Goal: Communication & Community: Ask a question

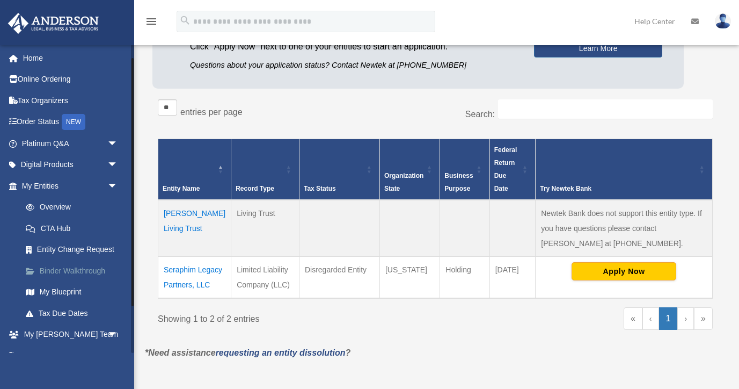
scroll to position [35, 0]
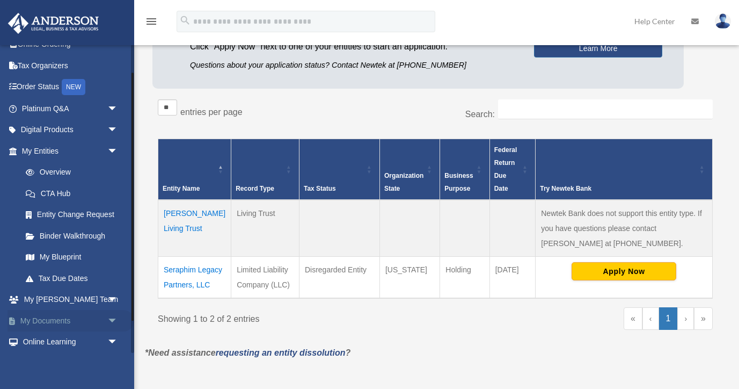
click at [107, 314] on span "arrow_drop_down" at bounding box center [117, 321] width 21 height 22
click at [53, 317] on link "My Documents arrow_drop_up" at bounding box center [71, 320] width 127 height 21
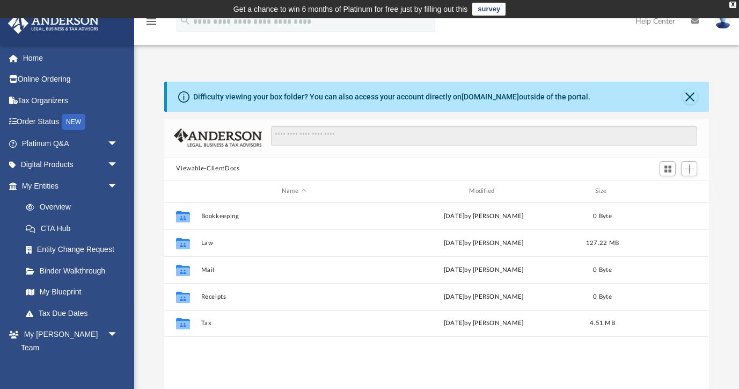
scroll to position [244, 545]
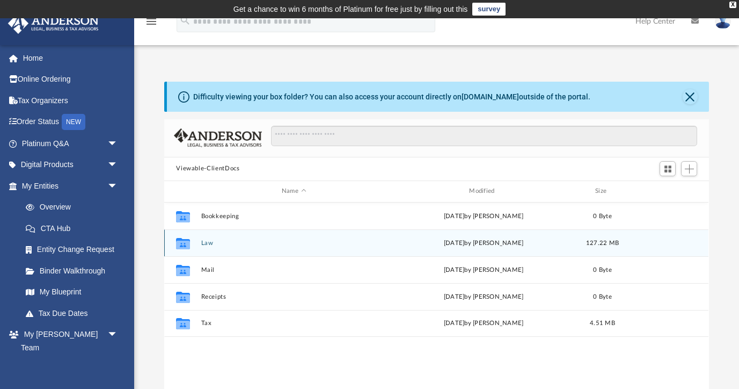
click at [186, 242] on icon "grid" at bounding box center [183, 244] width 14 height 9
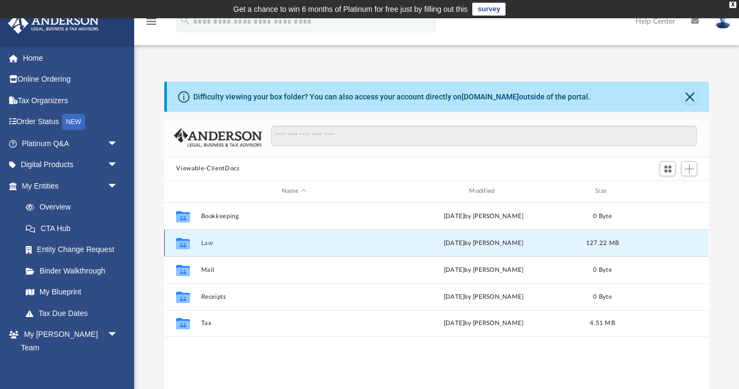
click at [186, 242] on icon "grid" at bounding box center [183, 244] width 14 height 9
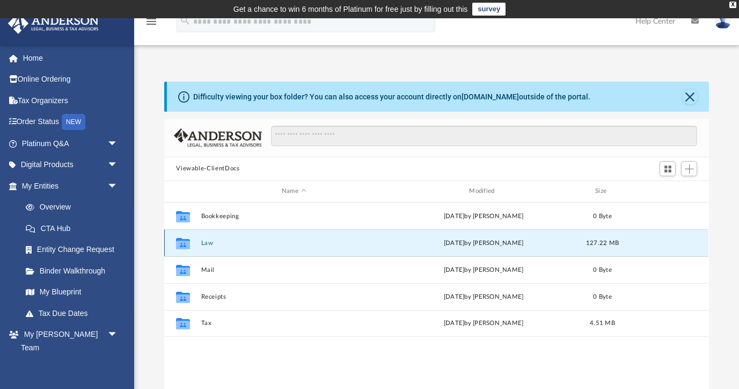
click at [186, 242] on icon "grid" at bounding box center [183, 244] width 14 height 9
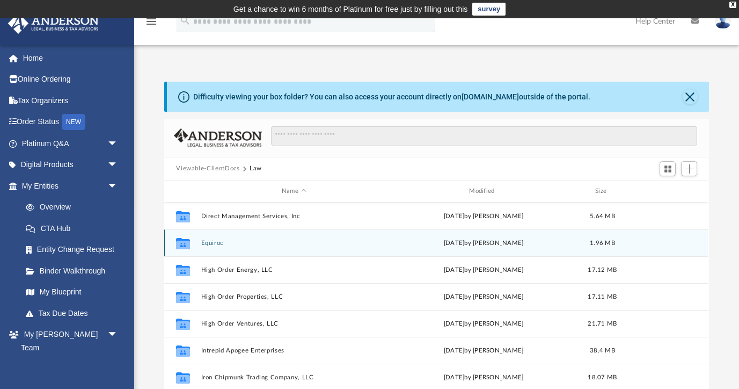
click at [210, 241] on button "Equiroc" at bounding box center [293, 242] width 185 height 7
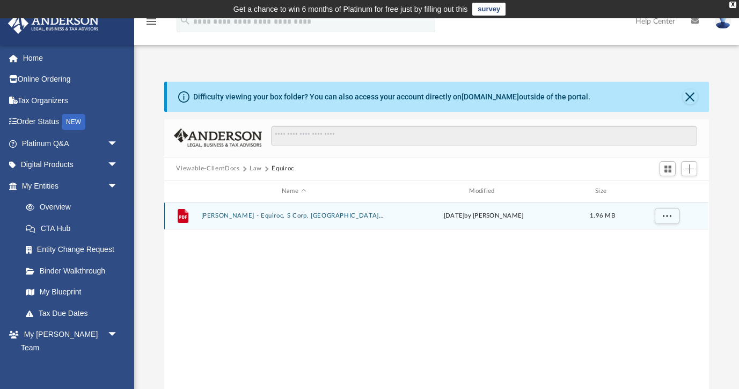
click at [270, 217] on button "Sita Fischer - Equiroc, S Corp, NV.pdf" at bounding box center [293, 215] width 185 height 7
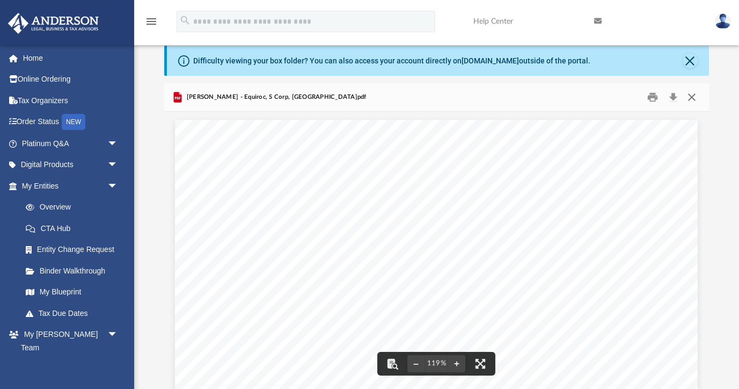
scroll to position [0, 0]
click at [691, 94] on button "Close" at bounding box center [691, 97] width 19 height 17
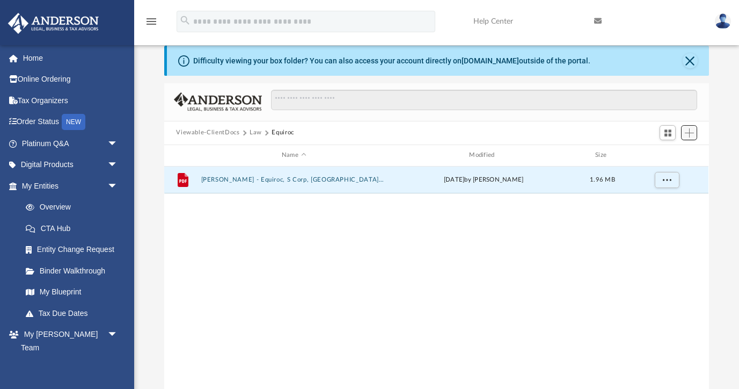
click at [690, 134] on span "Add" at bounding box center [689, 132] width 9 height 9
click at [672, 155] on li "Upload" at bounding box center [674, 153] width 34 height 11
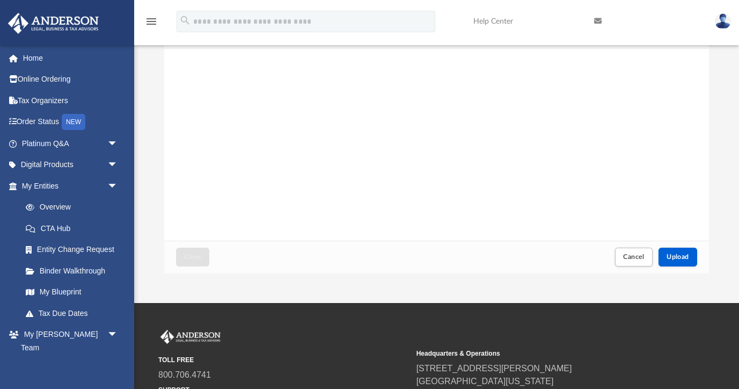
scroll to position [164, 0]
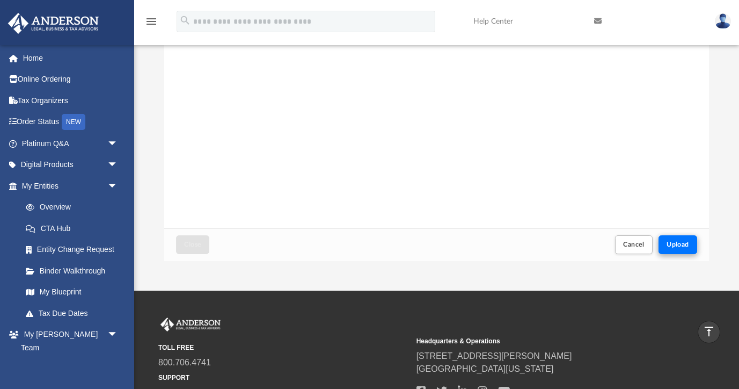
click at [677, 243] on span "Upload" at bounding box center [678, 244] width 23 height 6
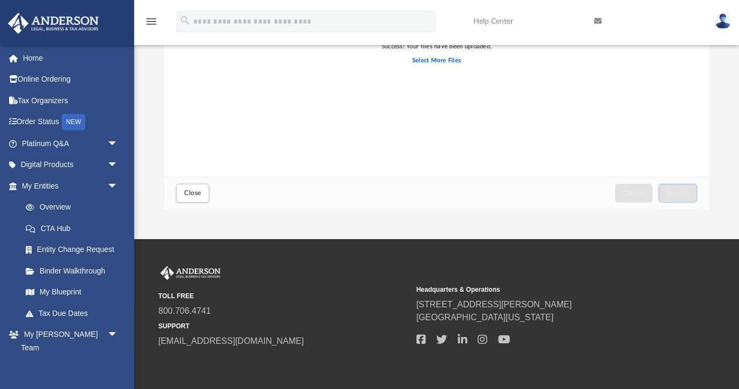
scroll to position [227, 0]
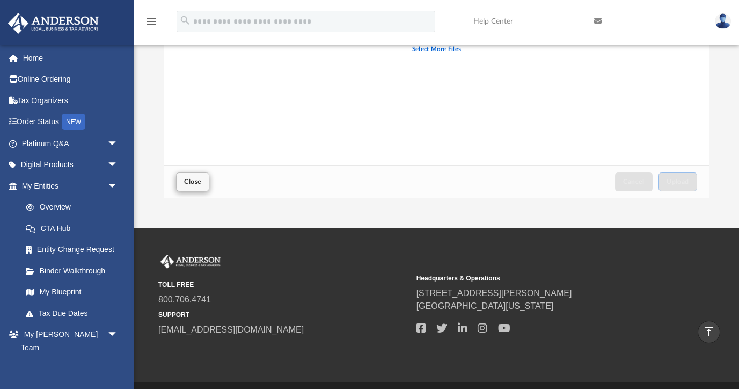
click at [195, 183] on span "Close" at bounding box center [192, 181] width 17 height 6
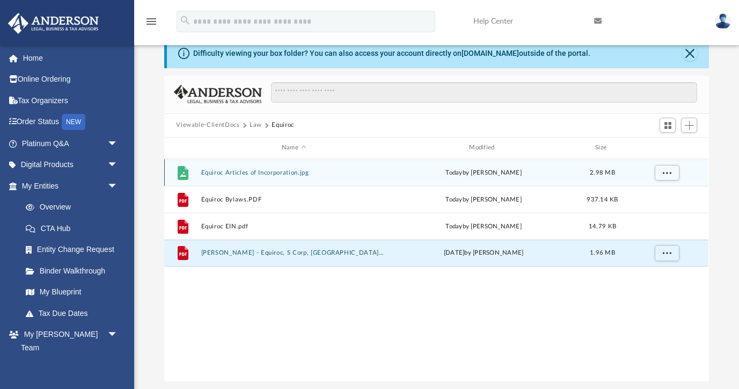
scroll to position [40, 0]
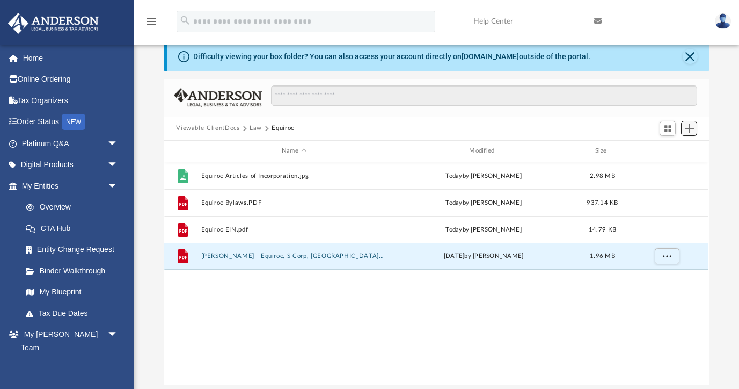
click at [694, 131] on span "Add" at bounding box center [689, 128] width 9 height 9
click at [672, 153] on li "Upload" at bounding box center [674, 149] width 34 height 11
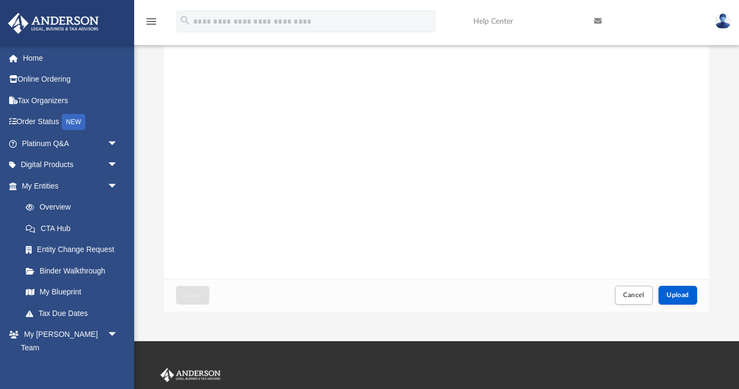
scroll to position [117, 0]
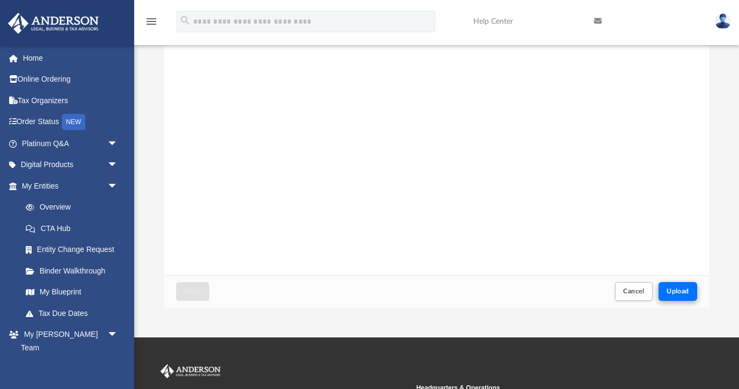
click at [680, 288] on span "Upload" at bounding box center [678, 291] width 23 height 6
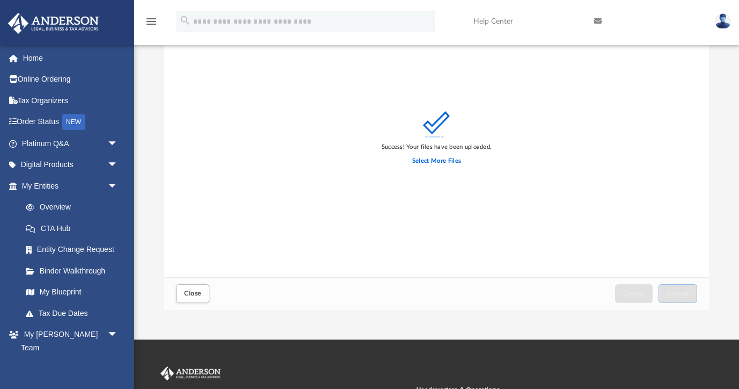
scroll to position [136, 0]
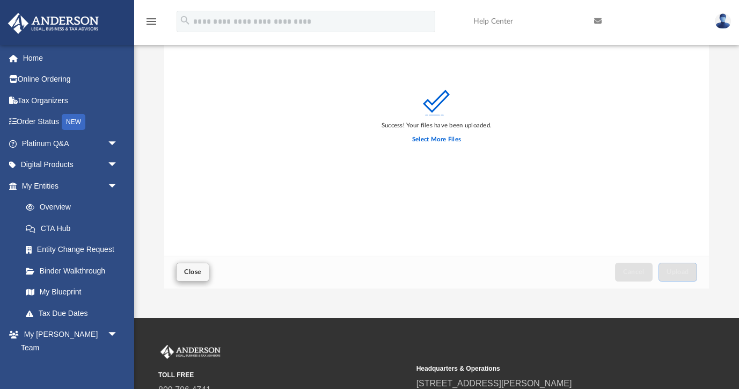
click at [194, 270] on span "Close" at bounding box center [192, 271] width 17 height 6
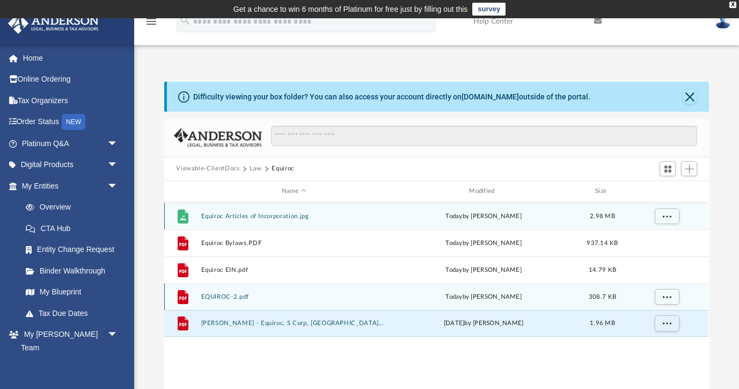
scroll to position [0, 0]
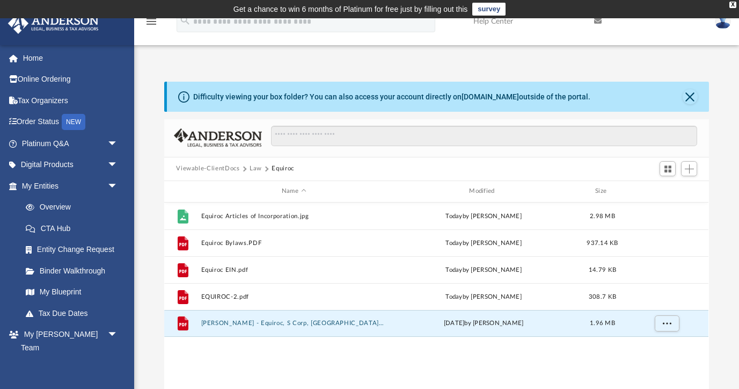
click at [253, 170] on button "Law" at bounding box center [256, 169] width 12 height 10
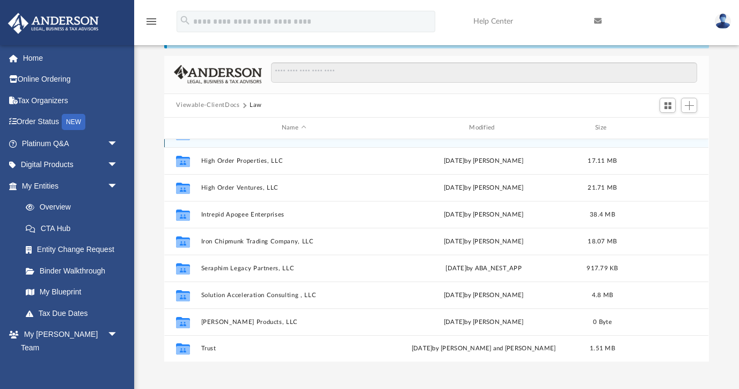
scroll to position [71, 0]
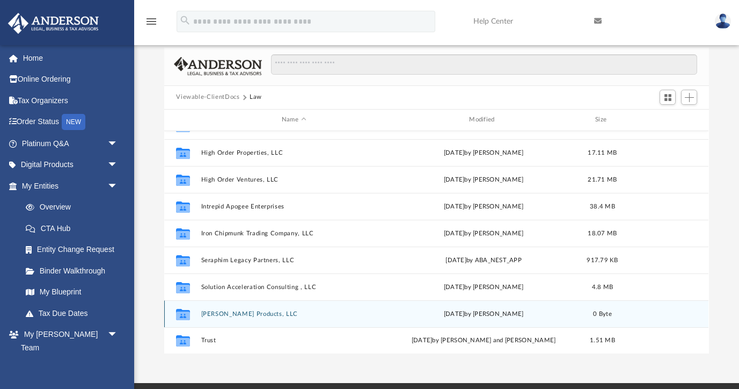
click at [217, 310] on button "Stufft Products, LLC" at bounding box center [293, 313] width 185 height 7
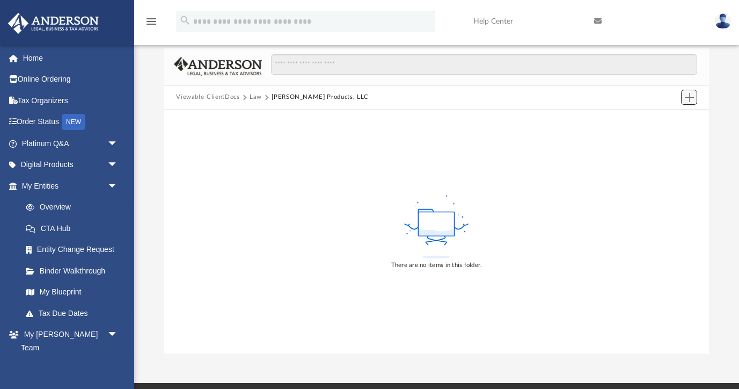
click at [684, 93] on button "Add" at bounding box center [689, 97] width 16 height 15
click at [662, 119] on li "Upload" at bounding box center [674, 118] width 34 height 11
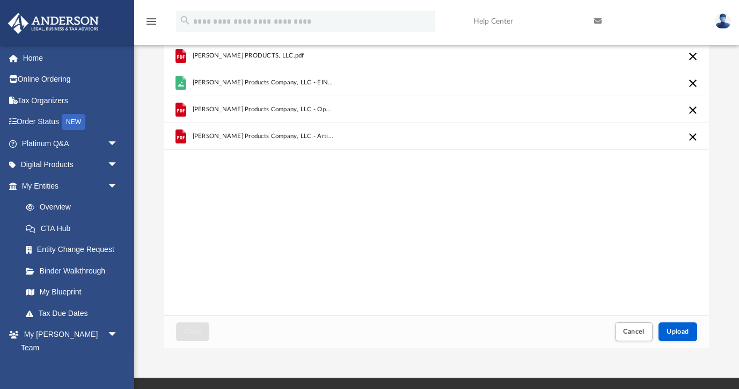
scroll to position [76, 0]
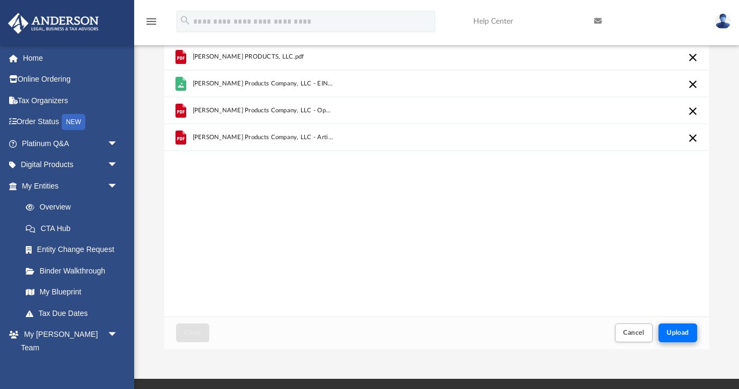
click at [676, 330] on span "Upload" at bounding box center [678, 332] width 23 height 6
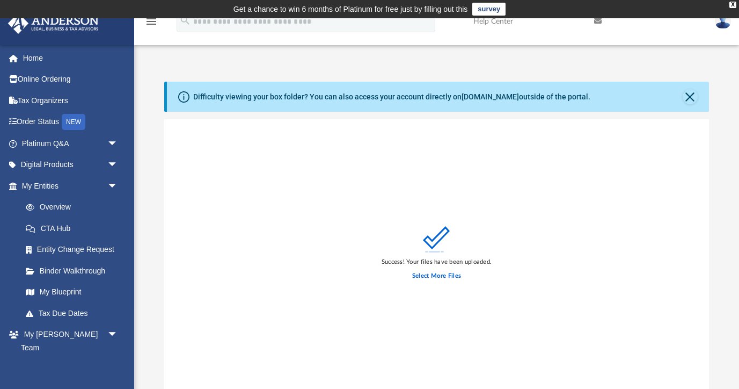
scroll to position [0, 0]
click at [689, 95] on button "Close" at bounding box center [690, 96] width 15 height 15
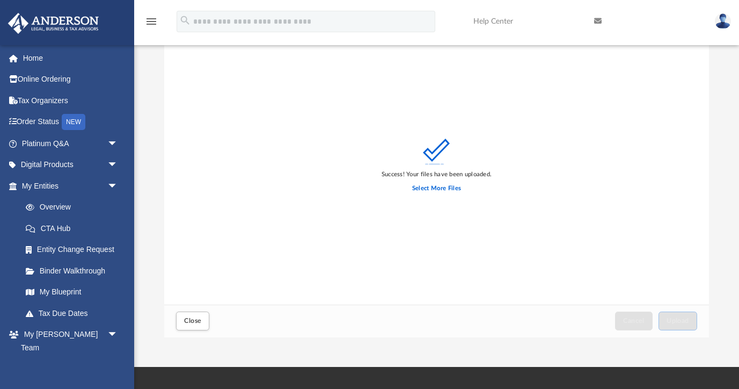
scroll to position [59, 0]
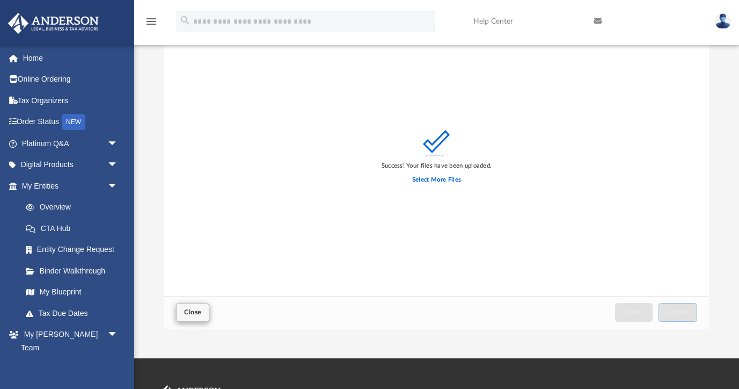
click at [190, 312] on span "Close" at bounding box center [192, 312] width 17 height 6
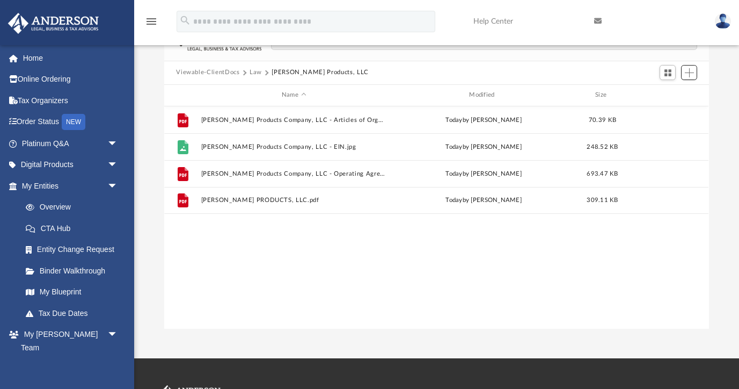
scroll to position [1, 1]
click at [254, 72] on button "Law" at bounding box center [256, 73] width 12 height 10
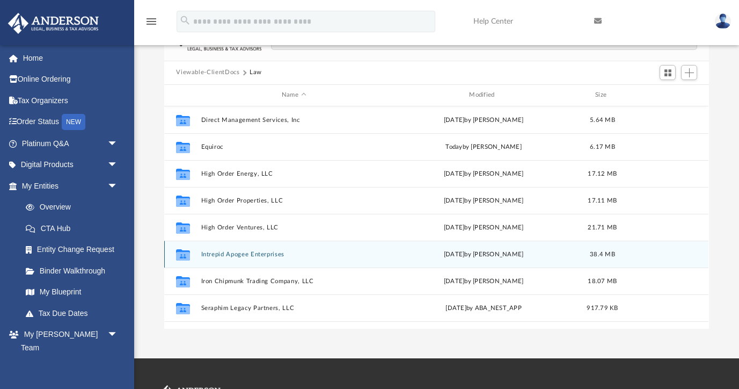
click at [245, 253] on button "Intrepid Apogee Enterprises" at bounding box center [293, 254] width 185 height 7
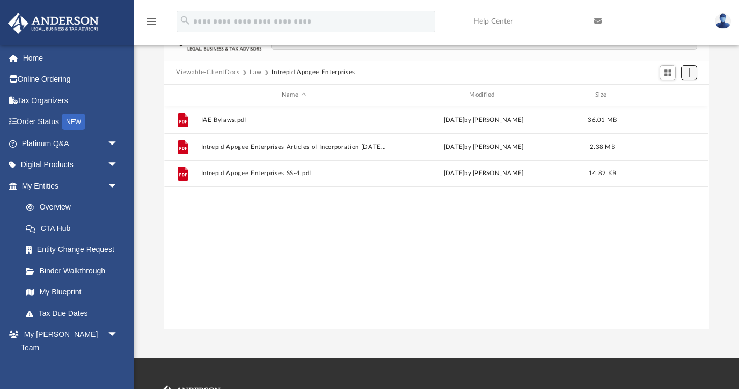
click at [691, 71] on span "Add" at bounding box center [689, 72] width 9 height 9
click at [670, 94] on li "Upload" at bounding box center [674, 93] width 34 height 11
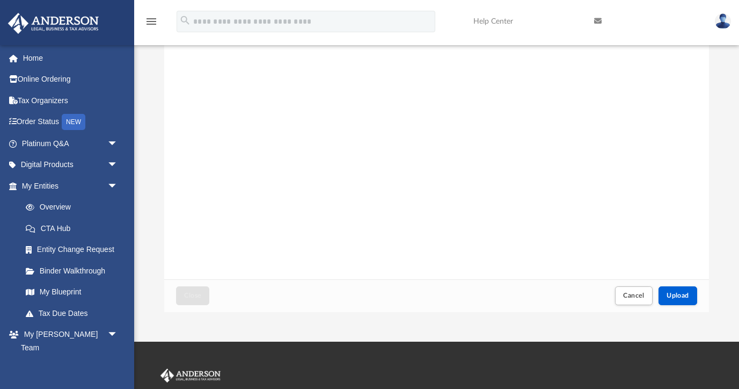
scroll to position [76, 0]
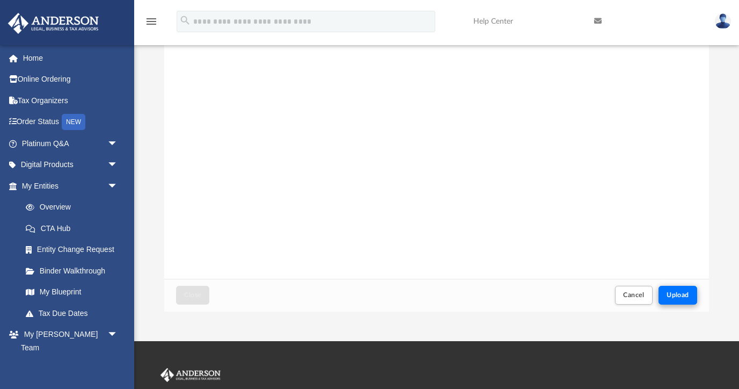
click at [675, 293] on span "Upload" at bounding box center [678, 295] width 23 height 6
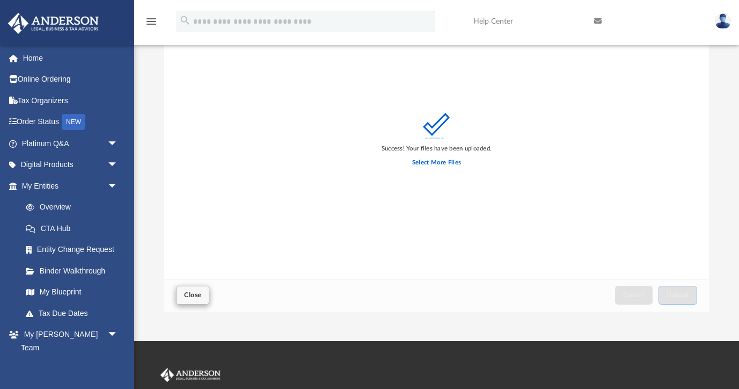
click at [190, 296] on span "Close" at bounding box center [192, 295] width 17 height 6
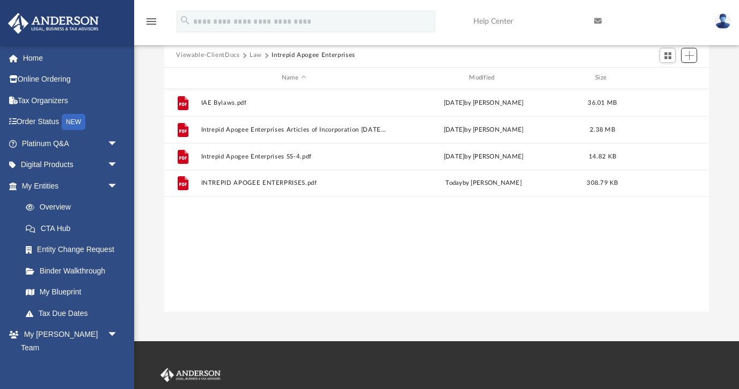
scroll to position [0, 0]
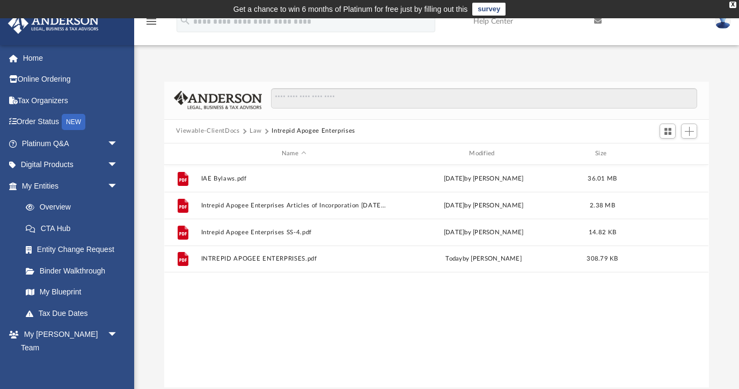
click at [254, 133] on button "Law" at bounding box center [256, 131] width 12 height 10
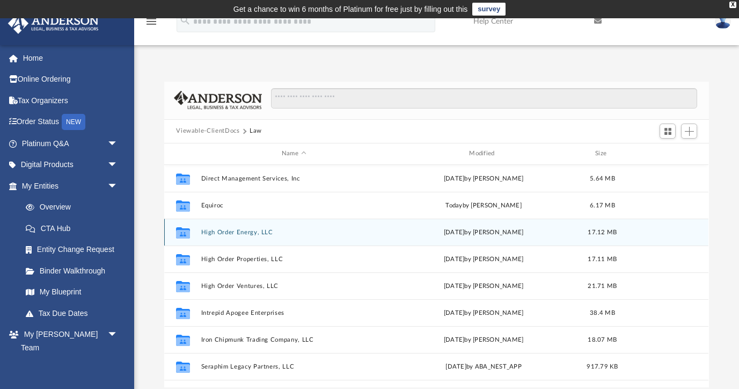
click at [258, 232] on button "High Order Energy, LLC" at bounding box center [293, 232] width 185 height 7
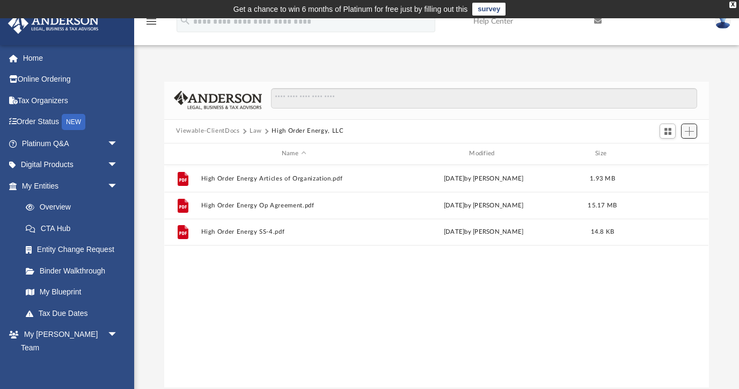
click at [688, 131] on span "Add" at bounding box center [689, 131] width 9 height 9
click at [666, 151] on li "Upload" at bounding box center [674, 152] width 34 height 11
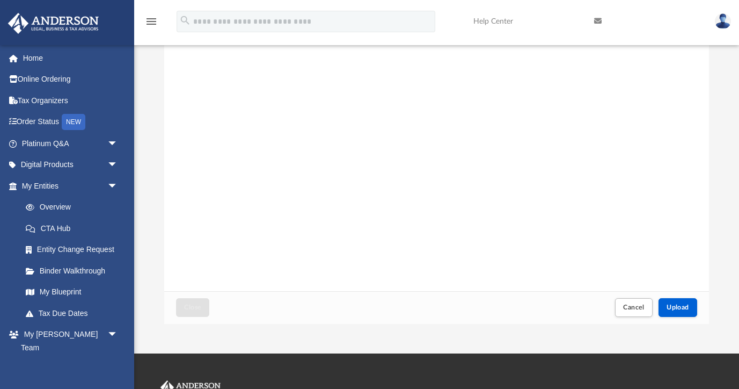
scroll to position [71, 0]
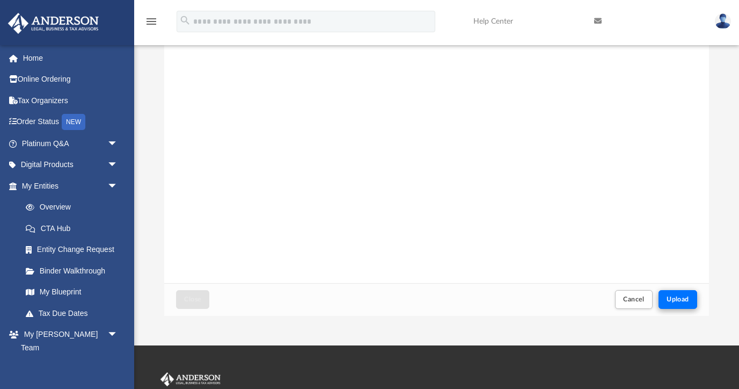
click at [670, 297] on span "Upload" at bounding box center [678, 299] width 23 height 6
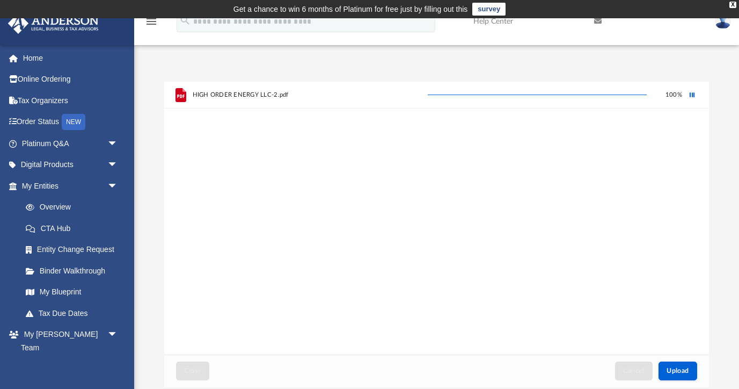
scroll to position [0, 0]
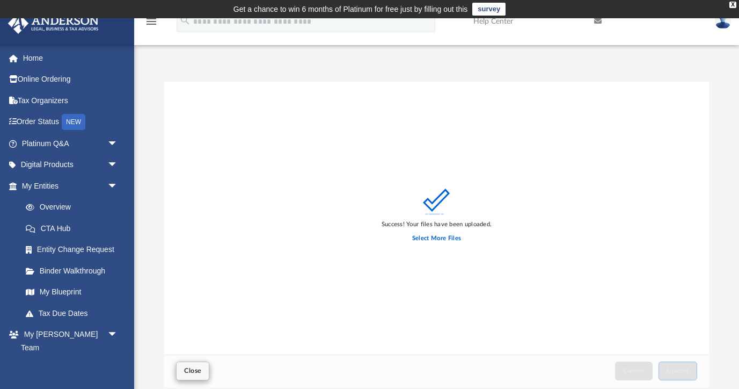
click at [188, 367] on span "Close" at bounding box center [192, 370] width 17 height 6
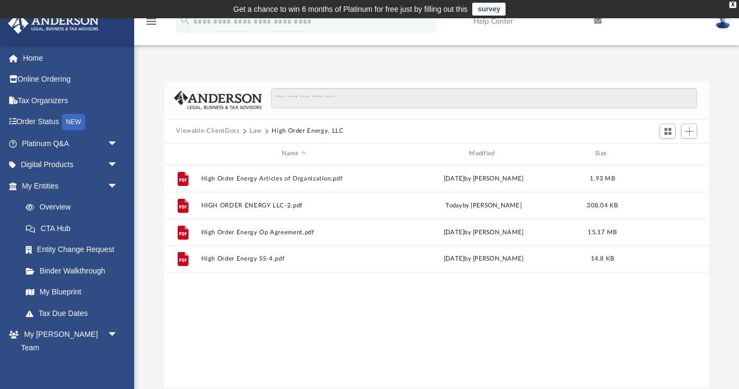
click at [258, 129] on button "Law" at bounding box center [256, 131] width 12 height 10
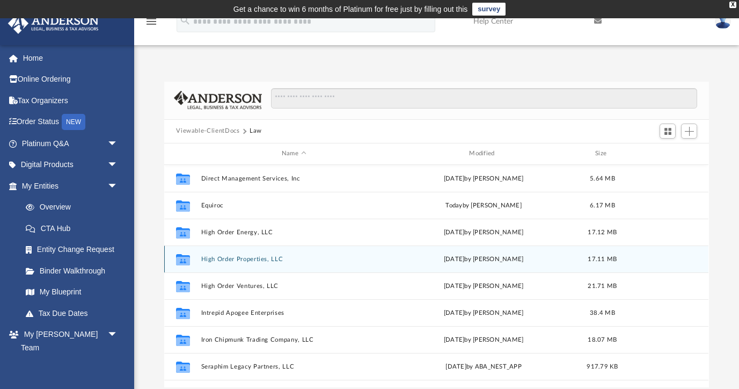
click at [246, 258] on button "High Order Properties, LLC" at bounding box center [293, 259] width 185 height 7
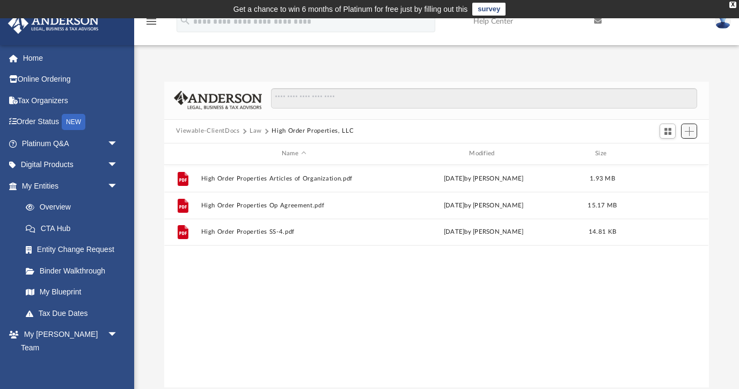
click at [688, 129] on span "Add" at bounding box center [689, 131] width 9 height 9
click at [671, 150] on li "Upload" at bounding box center [674, 152] width 34 height 11
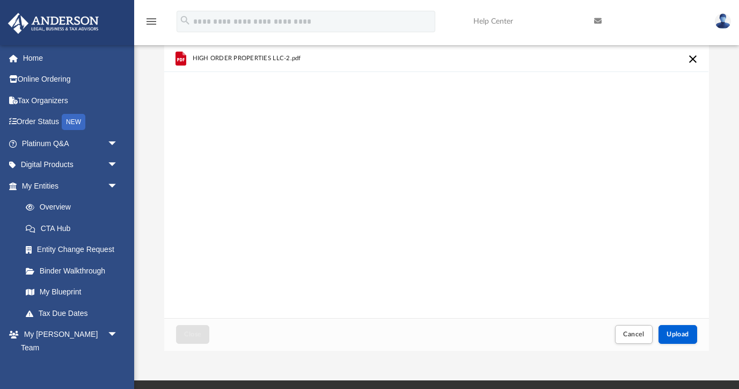
scroll to position [37, 0]
click at [671, 331] on span "Upload" at bounding box center [678, 333] width 23 height 6
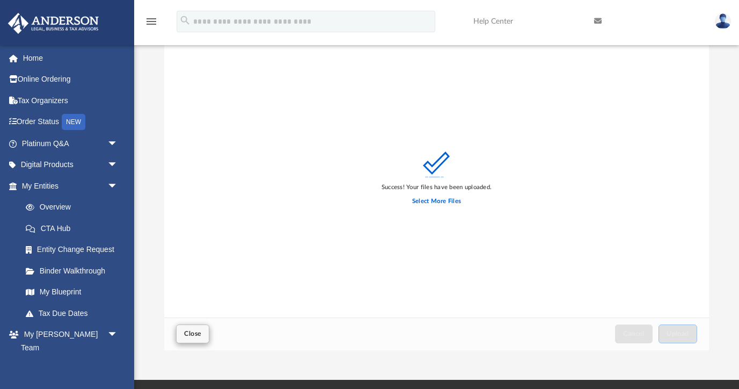
click at [191, 332] on span "Close" at bounding box center [192, 333] width 17 height 6
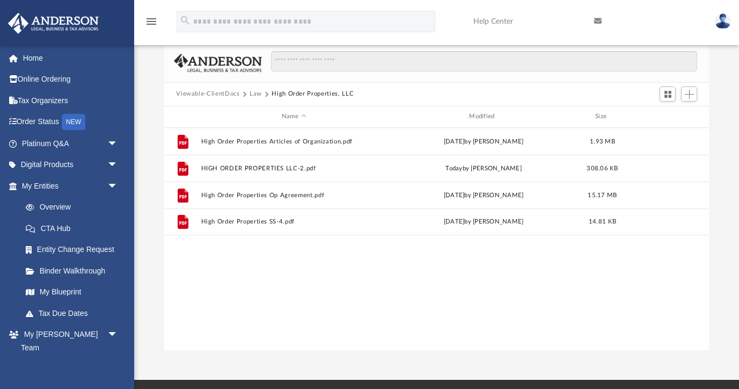
click at [252, 93] on button "Law" at bounding box center [256, 94] width 12 height 10
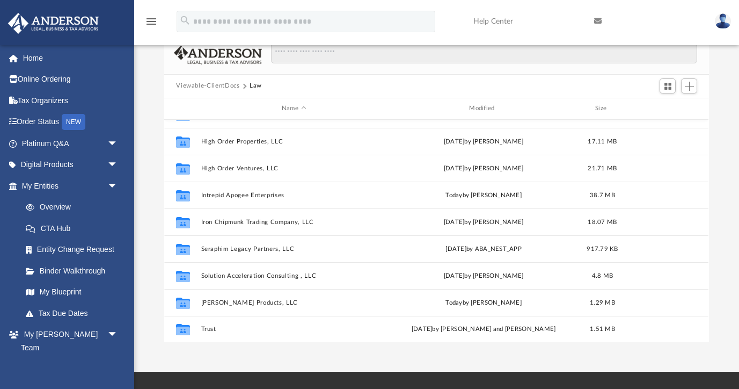
scroll to position [72, 0]
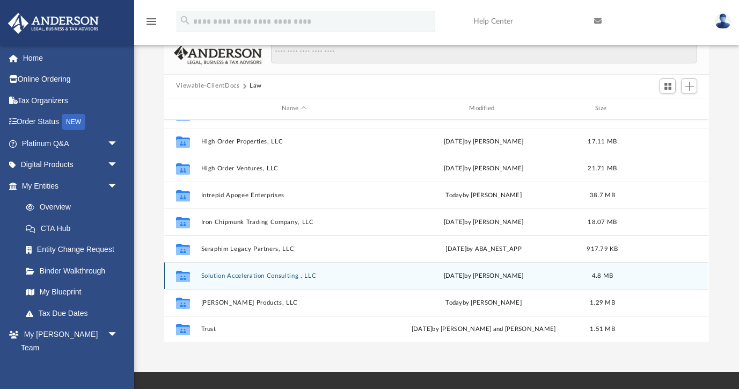
click at [224, 273] on button "Solution Acceleration Consulting , LLC" at bounding box center [293, 275] width 185 height 7
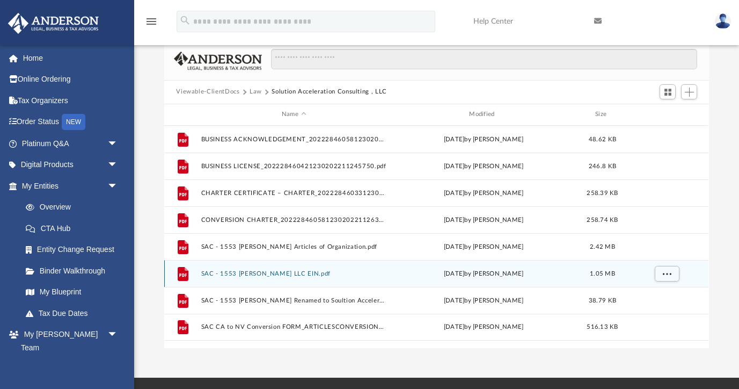
scroll to position [37, 0]
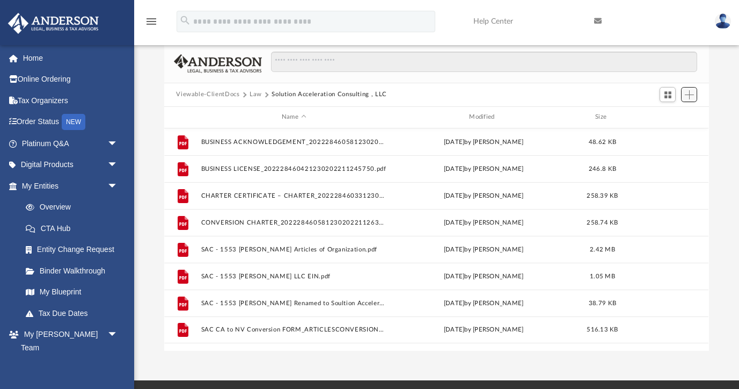
click at [688, 94] on span "Add" at bounding box center [689, 94] width 9 height 9
click at [671, 113] on li "Upload" at bounding box center [674, 115] width 34 height 11
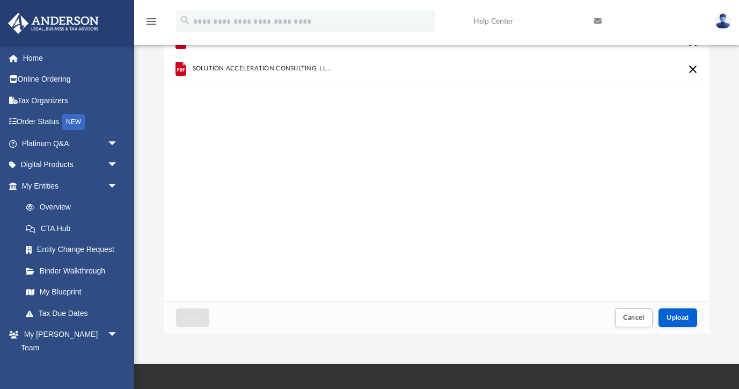
scroll to position [53, 0]
click at [679, 318] on span "Upload" at bounding box center [678, 317] width 23 height 6
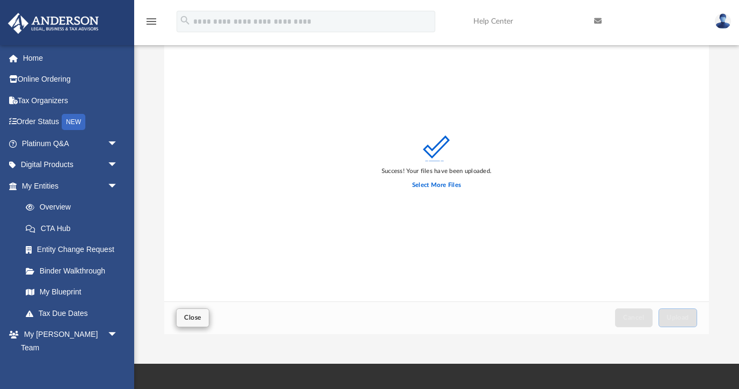
click at [184, 322] on button "Close" at bounding box center [192, 317] width 33 height 19
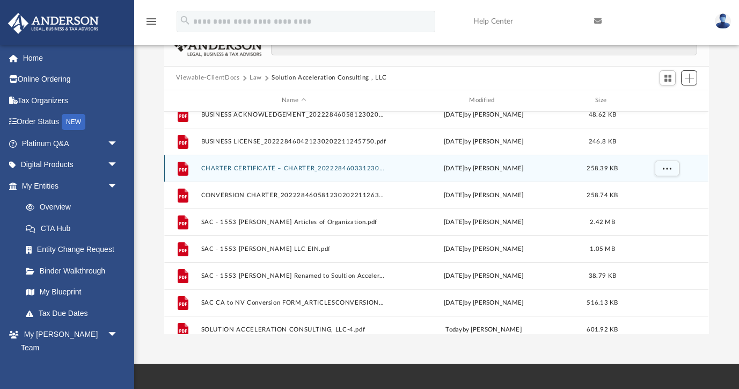
scroll to position [14, 0]
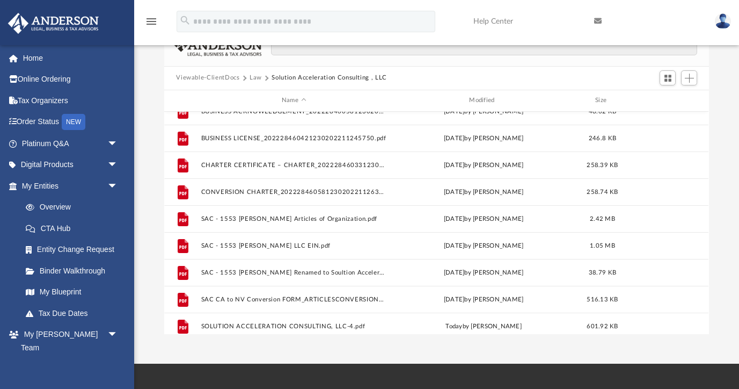
click at [254, 79] on button "Law" at bounding box center [256, 78] width 12 height 10
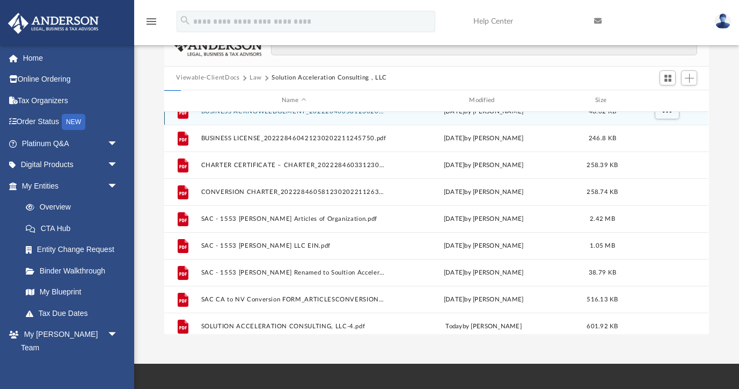
scroll to position [0, 0]
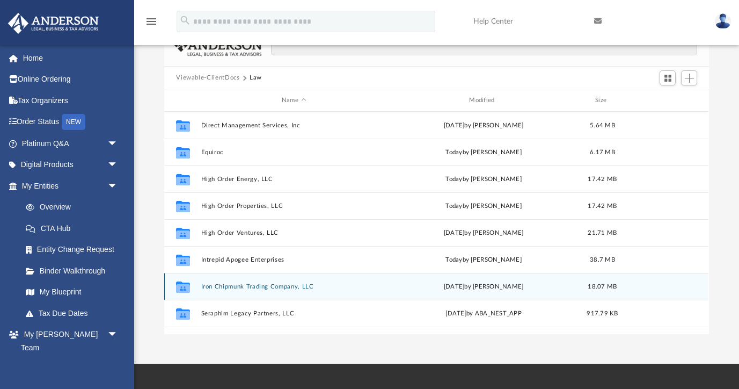
click at [244, 284] on button "Iron Chipmunk Trading Company, LLC" at bounding box center [293, 286] width 185 height 7
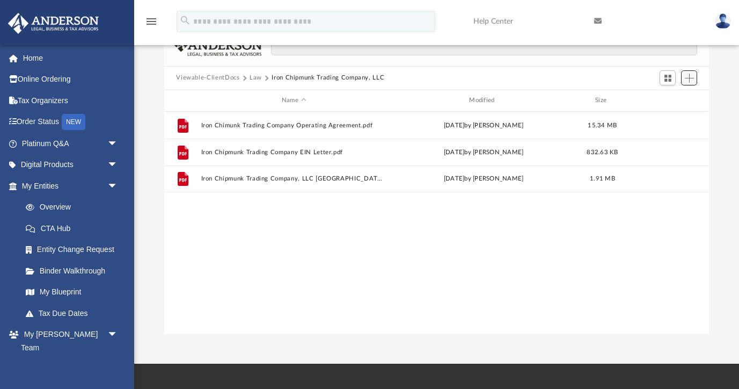
click at [688, 78] on span "Add" at bounding box center [689, 78] width 9 height 9
click at [672, 101] on li "Upload" at bounding box center [674, 98] width 34 height 11
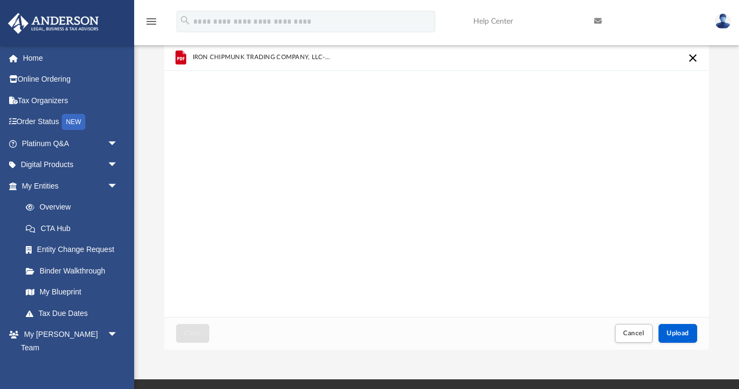
scroll to position [52, 0]
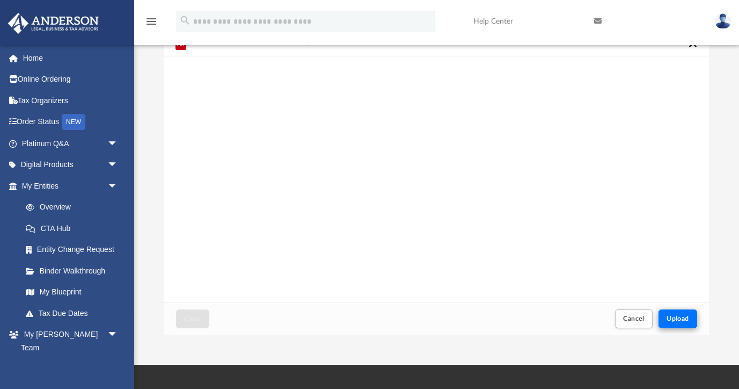
click at [682, 321] on span "Upload" at bounding box center [678, 318] width 23 height 6
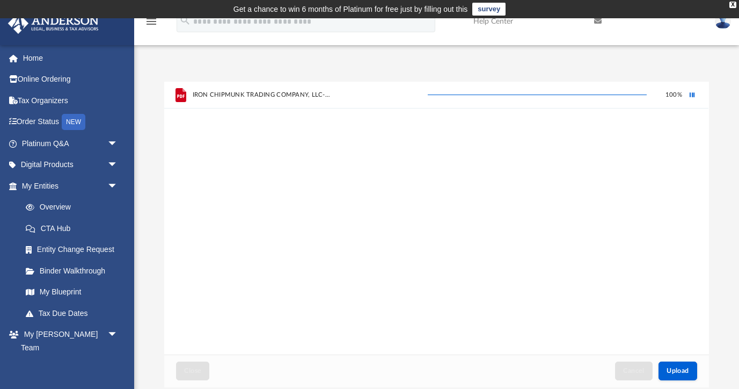
scroll to position [0, 0]
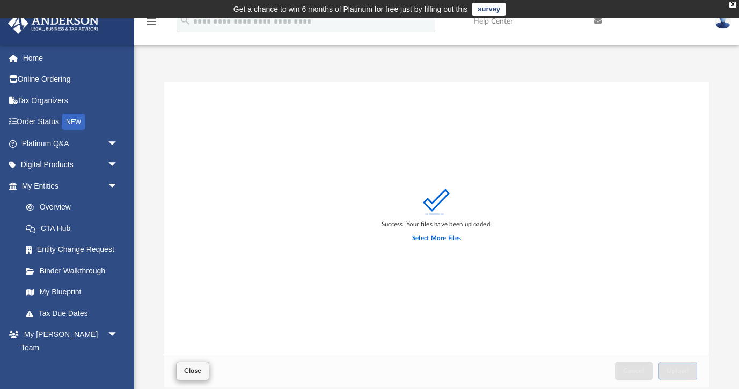
click at [190, 372] on span "Close" at bounding box center [192, 370] width 17 height 6
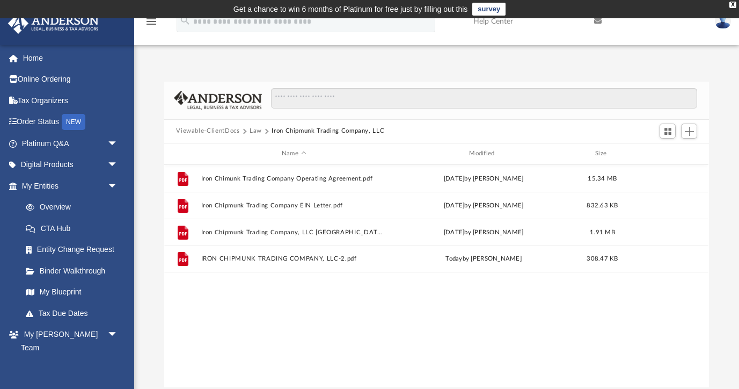
click at [257, 130] on button "Law" at bounding box center [256, 131] width 12 height 10
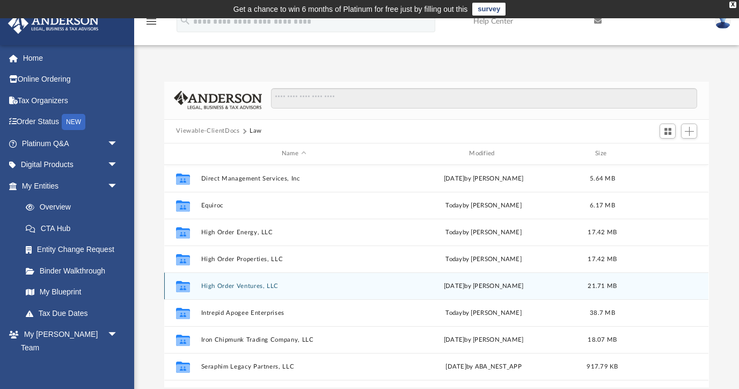
click at [218, 287] on button "High Order Ventures, LLC" at bounding box center [293, 285] width 185 height 7
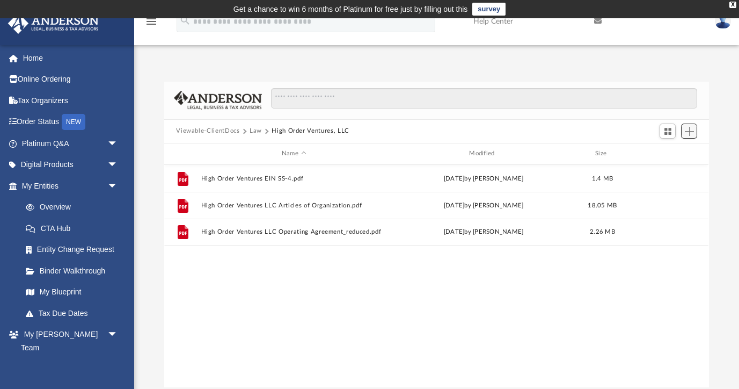
click at [690, 127] on span "Add" at bounding box center [689, 131] width 9 height 9
click at [670, 154] on li "Upload" at bounding box center [674, 152] width 34 height 11
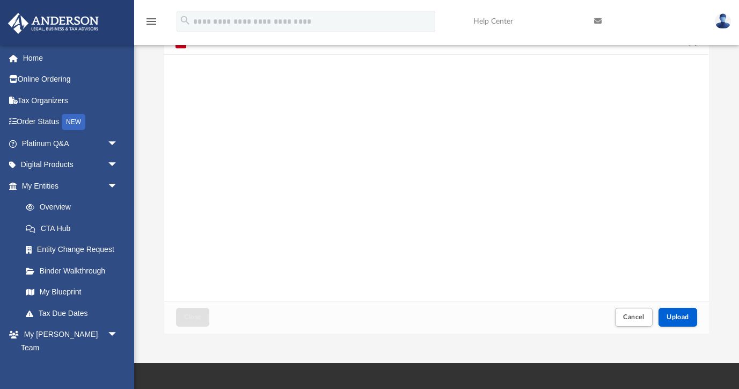
scroll to position [64, 0]
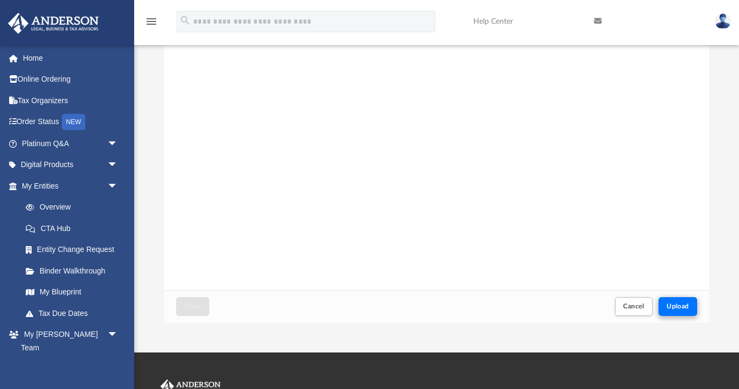
click at [678, 308] on span "Upload" at bounding box center [678, 306] width 23 height 6
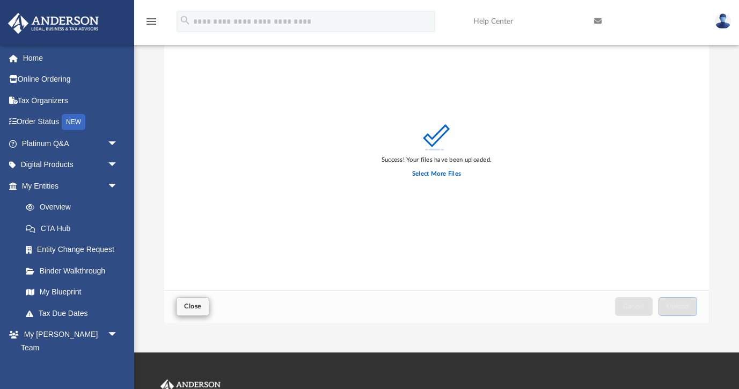
click at [192, 308] on span "Close" at bounding box center [192, 306] width 17 height 6
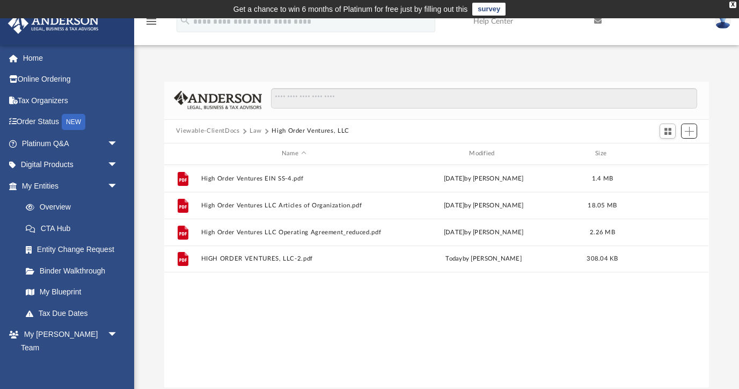
scroll to position [0, 0]
click at [258, 131] on button "Law" at bounding box center [256, 131] width 12 height 10
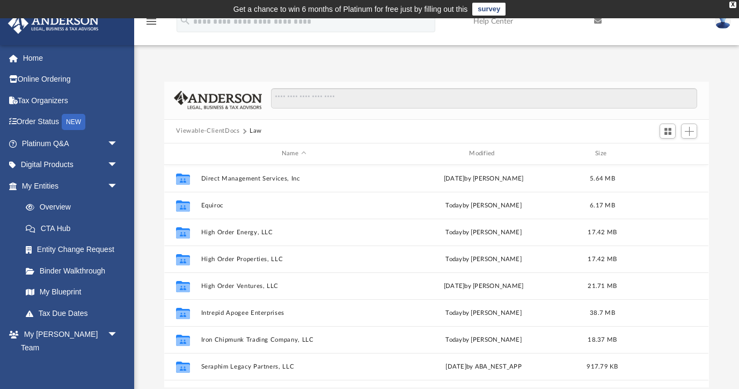
click at [221, 129] on button "Viewable-ClientDocs" at bounding box center [207, 131] width 63 height 10
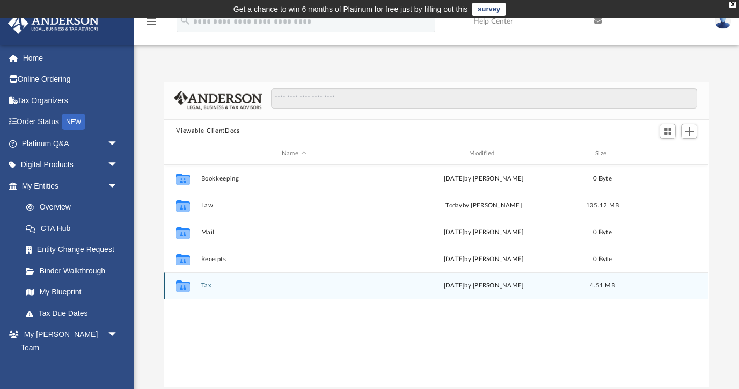
click at [207, 283] on button "Tax" at bounding box center [293, 285] width 185 height 7
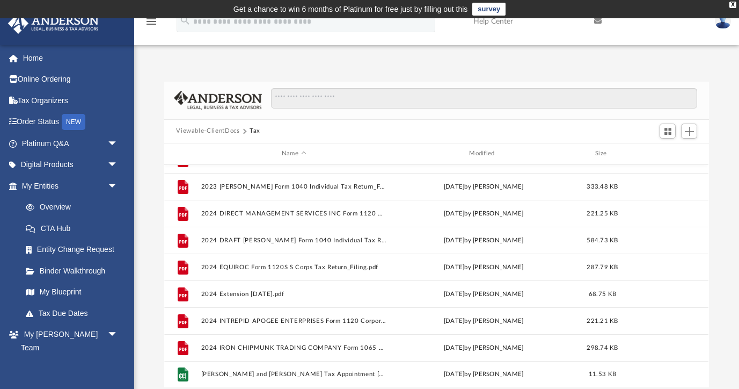
scroll to position [207, 0]
click at [149, 107] on div "Difficulty viewing your box folder? You can also access your account directly o…" at bounding box center [436, 234] width 605 height 305
click at [723, 24] on img at bounding box center [723, 21] width 16 height 16
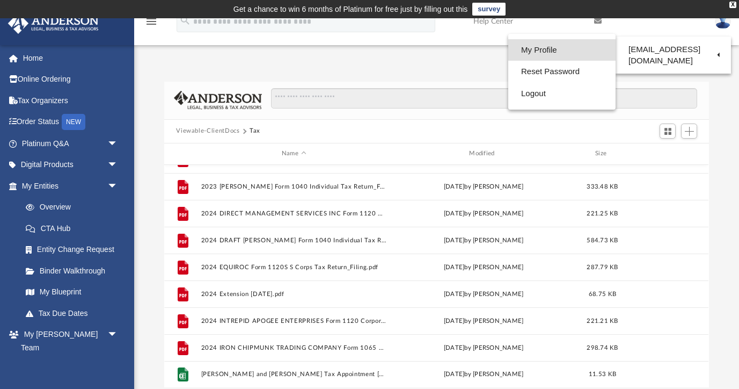
click at [538, 51] on link "My Profile" at bounding box center [561, 50] width 107 height 22
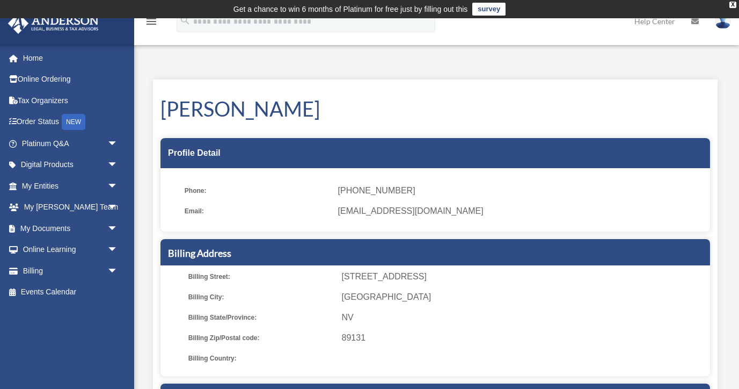
click at [151, 25] on icon "menu" at bounding box center [151, 21] width 13 height 13
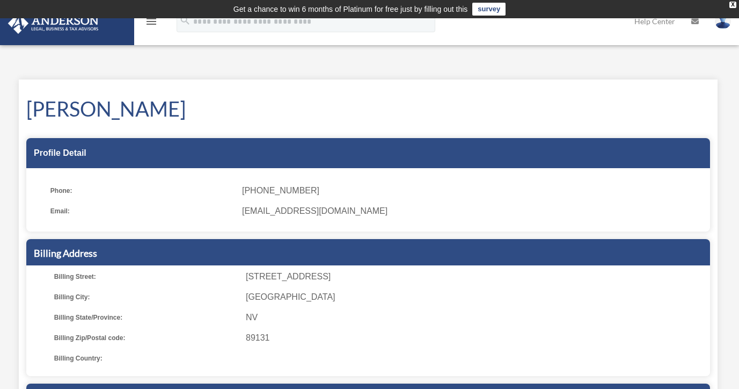
click at [151, 25] on icon "menu" at bounding box center [151, 21] width 13 height 13
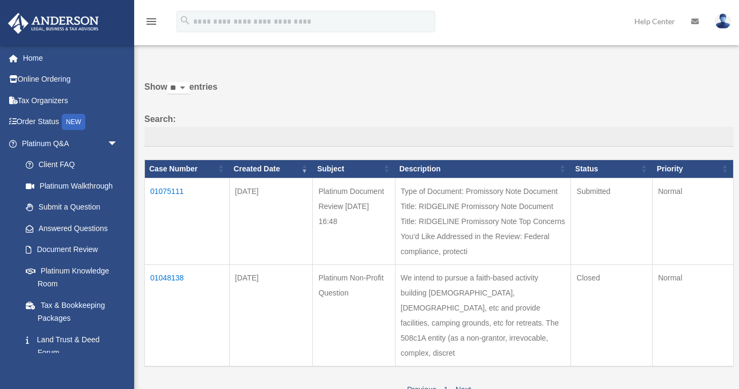
scroll to position [30, 0]
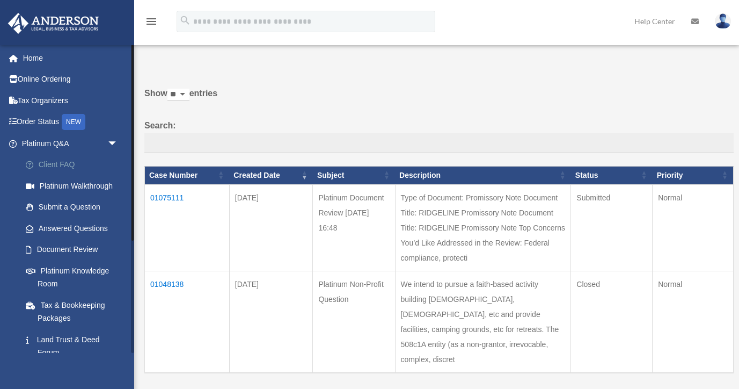
click at [55, 165] on link "Client FAQ" at bounding box center [74, 164] width 119 height 21
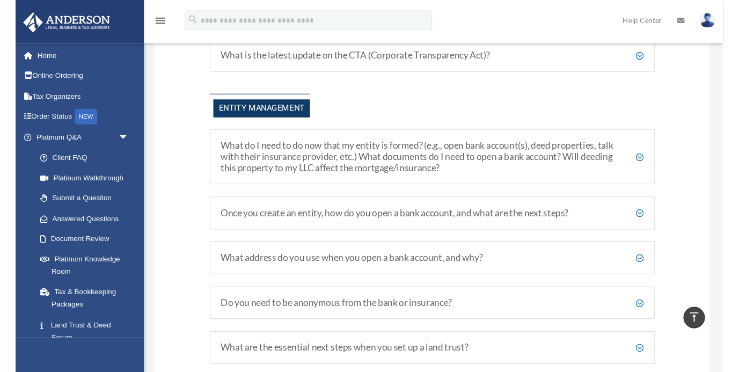
scroll to position [1148, 0]
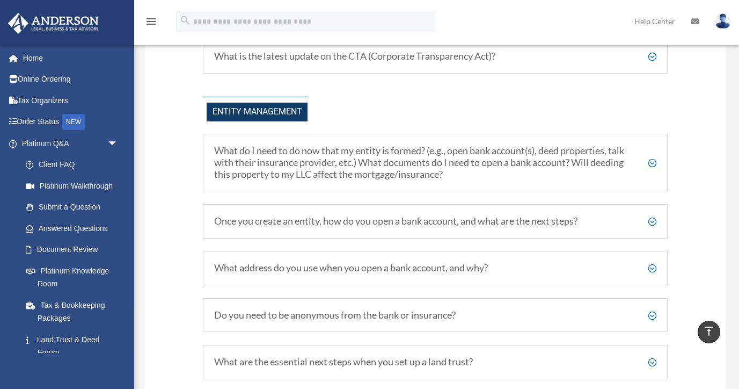
click at [166, 180] on div "Your Questions, Answered! Have more questions? Visit our Platinum Knowledge Roo…" at bounding box center [435, 116] width 581 height 2370
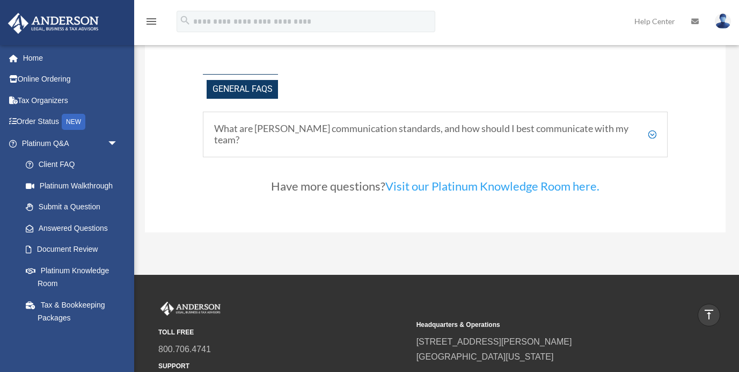
scroll to position [2219, 0]
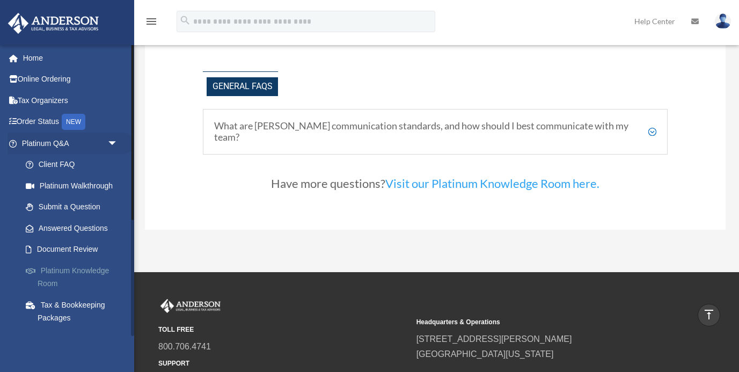
click at [79, 266] on link "Platinum Knowledge Room" at bounding box center [74, 277] width 119 height 34
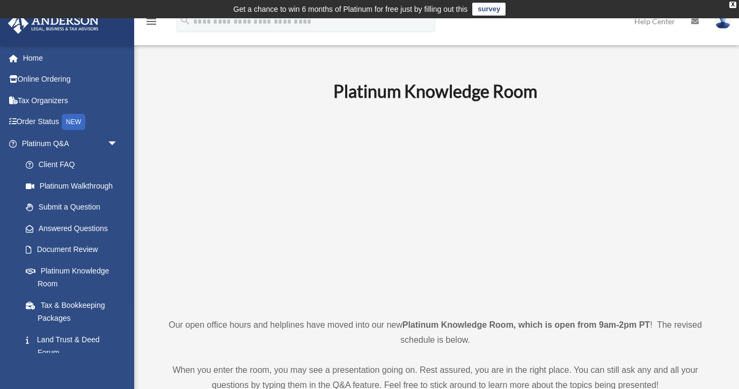
click at [167, 232] on p at bounding box center [435, 209] width 565 height 186
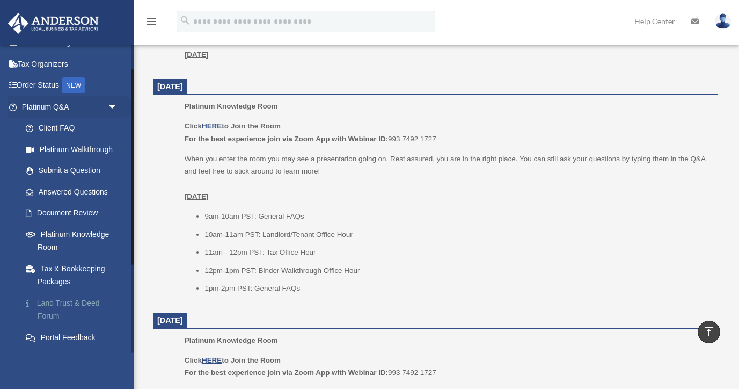
scroll to position [35, 0]
click at [90, 192] on link "Answered Questions" at bounding box center [74, 192] width 119 height 21
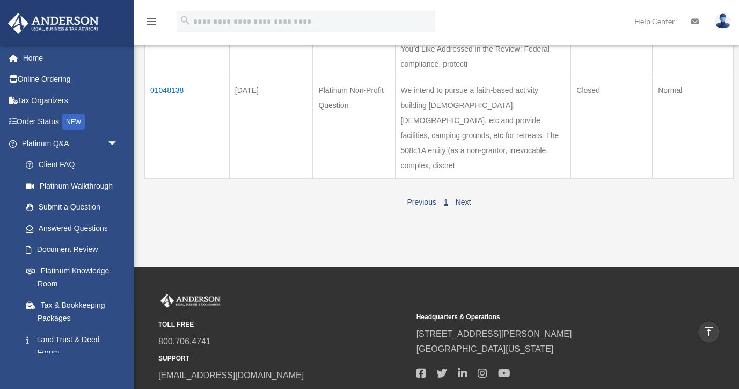
scroll to position [228, 0]
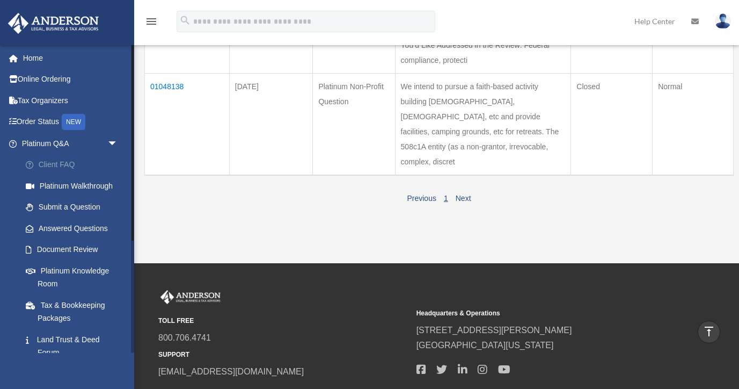
click at [47, 162] on link "Client FAQ" at bounding box center [74, 164] width 119 height 21
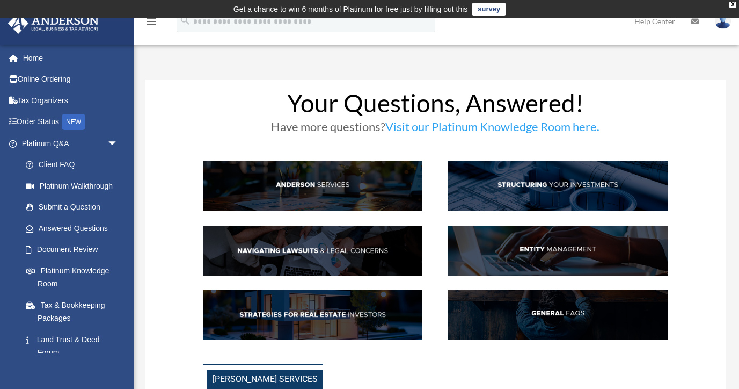
click at [558, 252] on img at bounding box center [558, 250] width 220 height 50
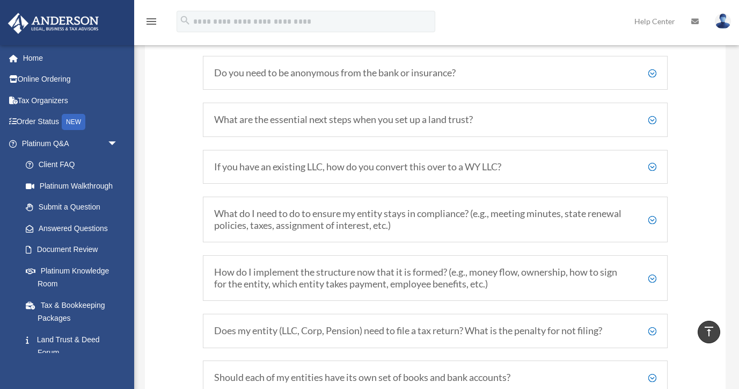
scroll to position [1392, 0]
click at [654, 65] on h5 "Do you need to be anonymous from the bank or insurance?" at bounding box center [435, 71] width 442 height 12
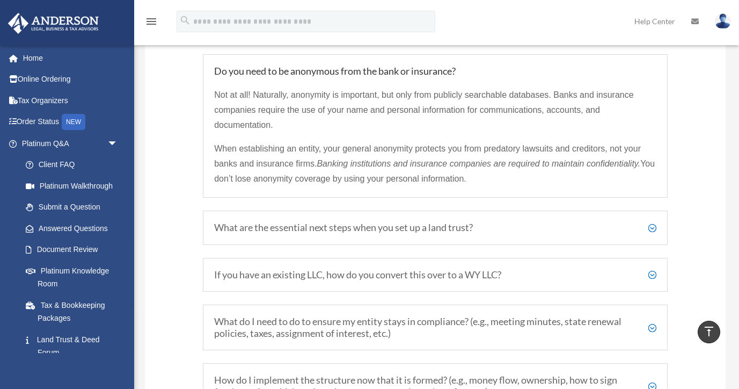
click at [654, 65] on h5 "Do you need to be anonymous from the bank or insurance?" at bounding box center [435, 71] width 442 height 12
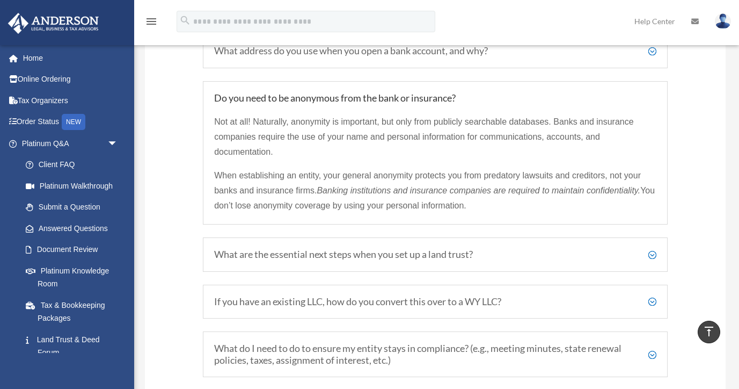
scroll to position [1363, 0]
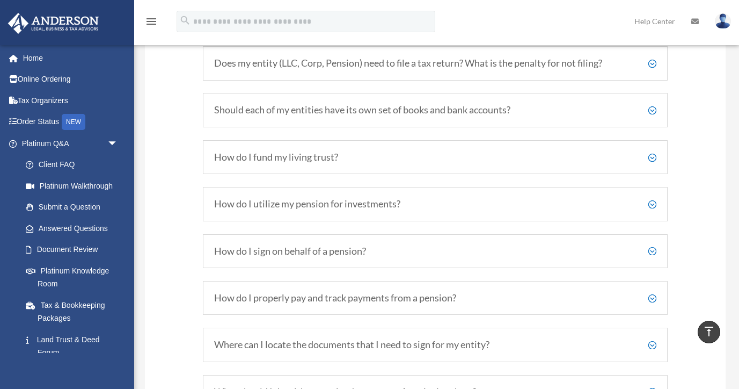
scroll to position [1759, 0]
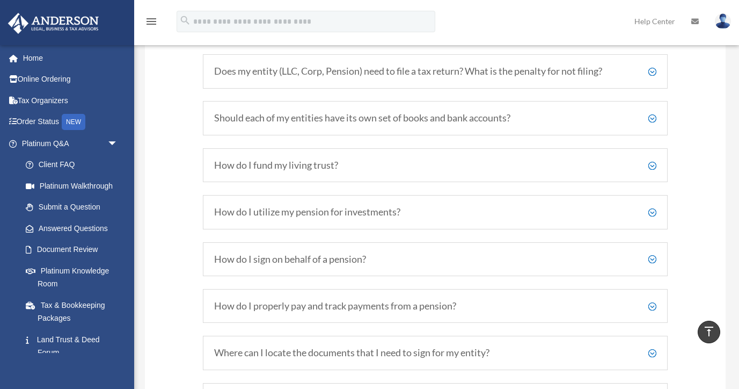
click at [650, 65] on h5 "Does my entity (LLC, Corp, Pension) need to file a tax return? What is the pena…" at bounding box center [435, 71] width 442 height 12
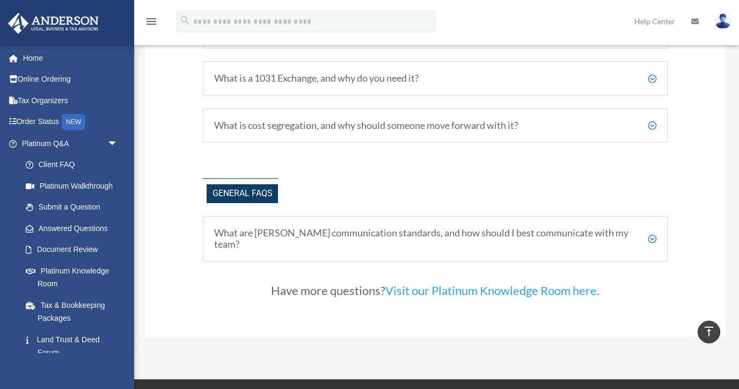
scroll to position [2213, 0]
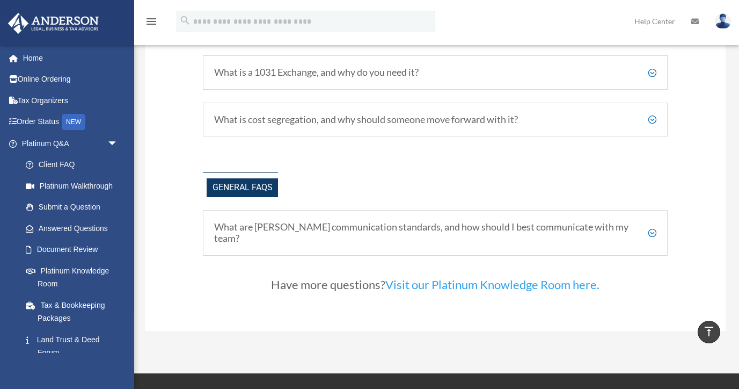
click at [653, 221] on h5 "What are Anderson's communication standards, and how should I best communicate …" at bounding box center [435, 232] width 442 height 23
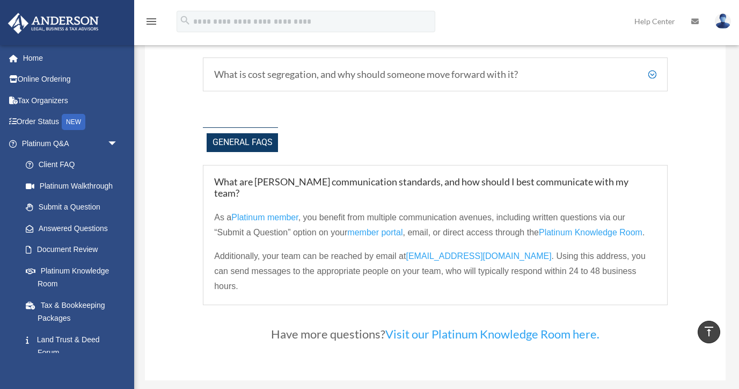
scroll to position [2260, 0]
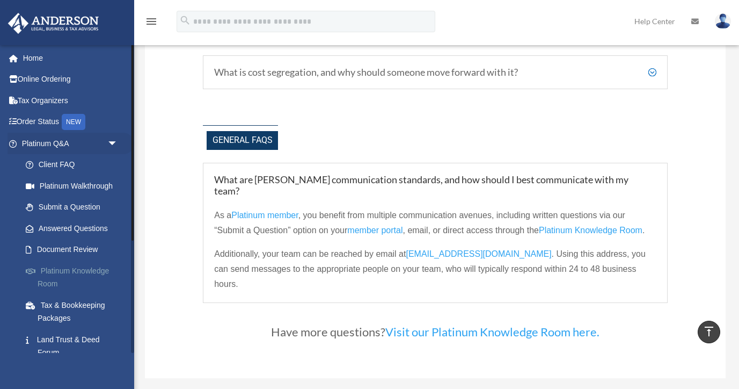
click at [68, 268] on link "Platinum Knowledge Room" at bounding box center [74, 277] width 119 height 34
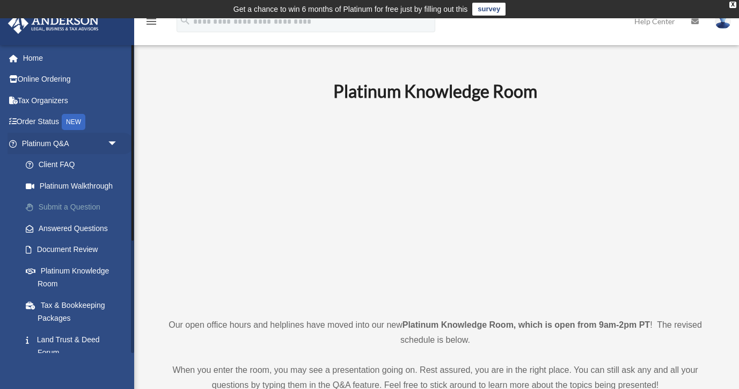
click at [81, 207] on link "Submit a Question" at bounding box center [74, 206] width 119 height 21
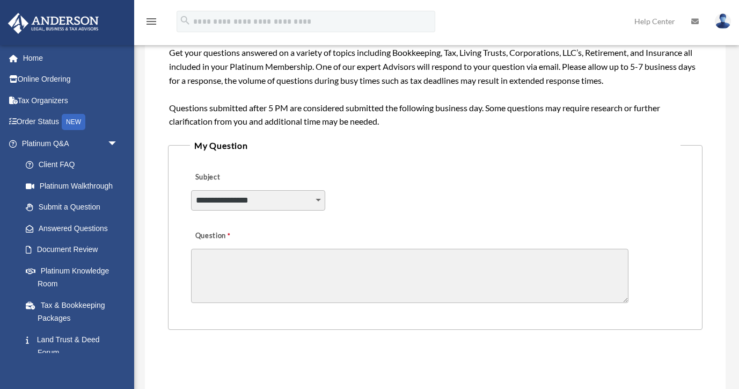
scroll to position [194, 0]
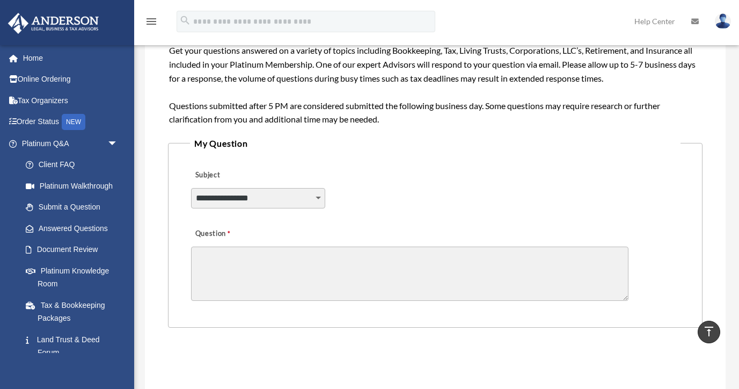
select select "******"
click at [287, 254] on textarea "Question" at bounding box center [410, 273] width 438 height 54
type textarea "*"
click at [316, 258] on textarea "**********" at bounding box center [410, 273] width 438 height 54
click at [385, 252] on textarea "**********" at bounding box center [410, 273] width 438 height 54
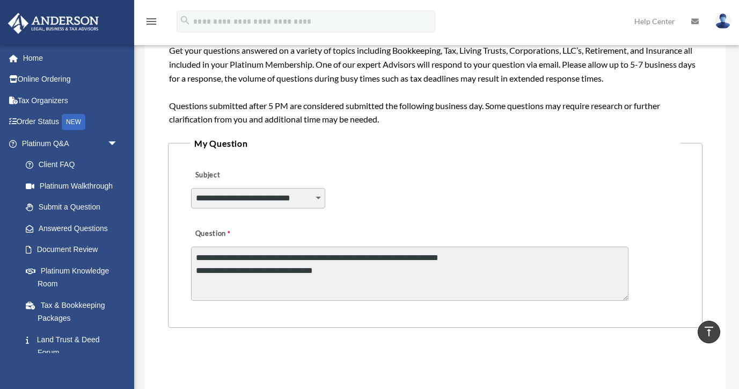
click at [273, 270] on textarea "**********" at bounding box center [410, 273] width 438 height 54
drag, startPoint x: 373, startPoint y: 253, endPoint x: 461, endPoint y: 257, distance: 88.7
click at [462, 257] on textarea "**********" at bounding box center [410, 273] width 438 height 54
click at [421, 266] on textarea "**********" at bounding box center [410, 273] width 438 height 54
paste textarea "**********"
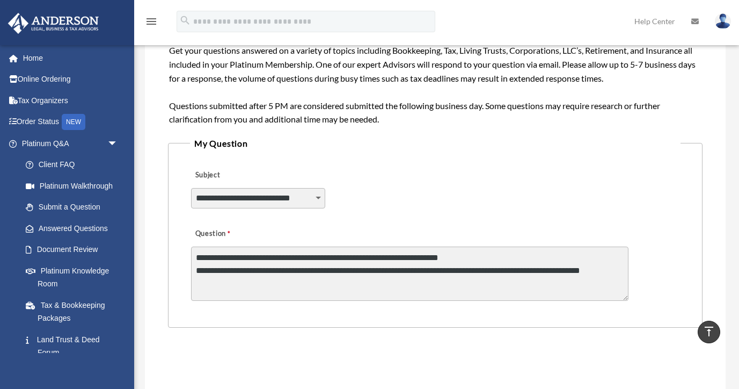
click at [523, 268] on textarea "**********" at bounding box center [410, 273] width 438 height 54
click at [512, 270] on textarea "**********" at bounding box center [410, 273] width 438 height 54
click at [271, 281] on textarea "**********" at bounding box center [410, 273] width 438 height 54
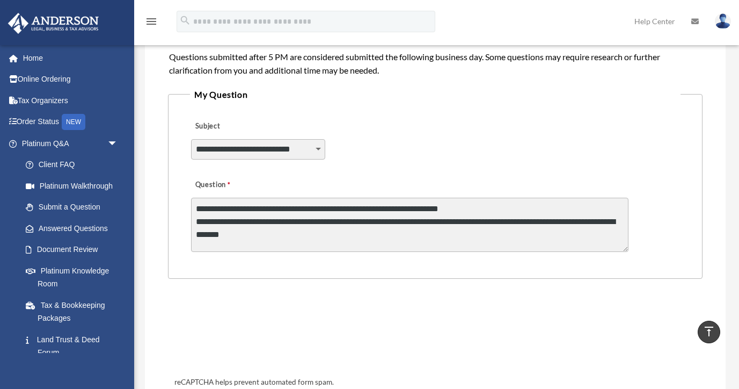
scroll to position [245, 0]
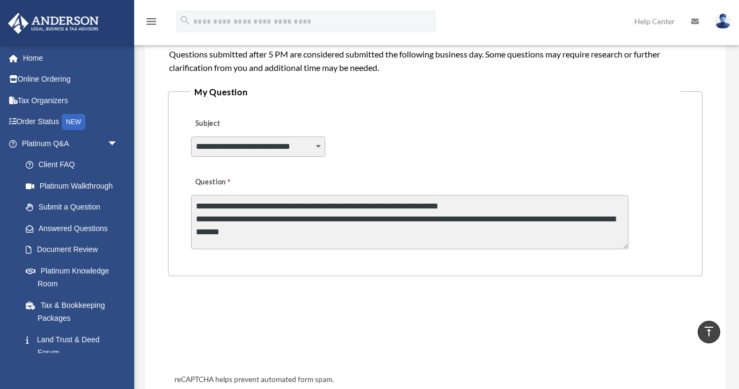
type textarea "**********"
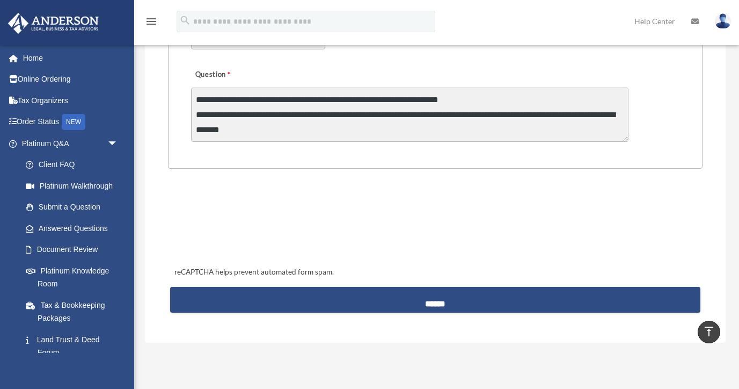
scroll to position [354, 0]
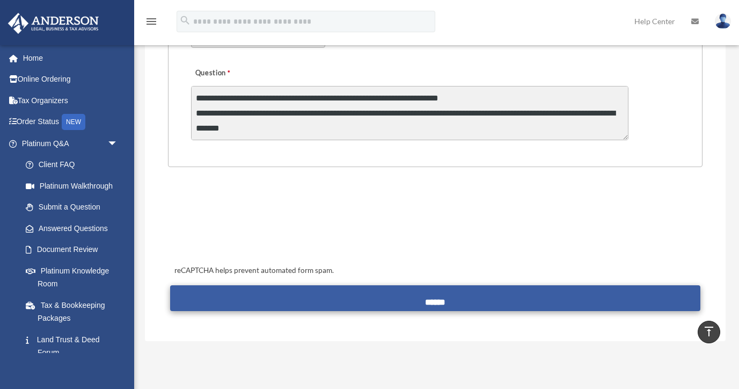
click at [428, 296] on input "******" at bounding box center [435, 298] width 530 height 26
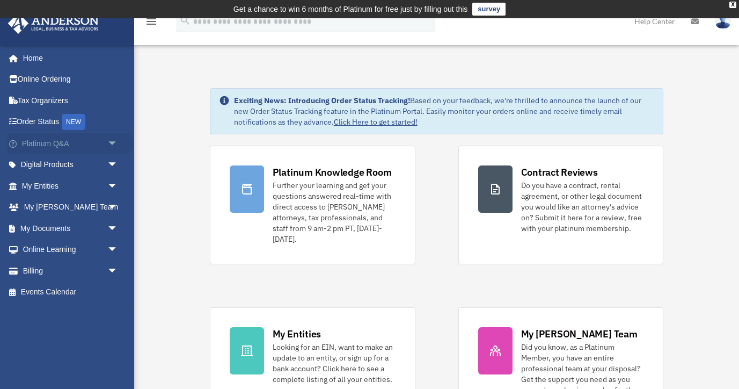
click at [111, 142] on span "arrow_drop_down" at bounding box center [117, 144] width 21 height 22
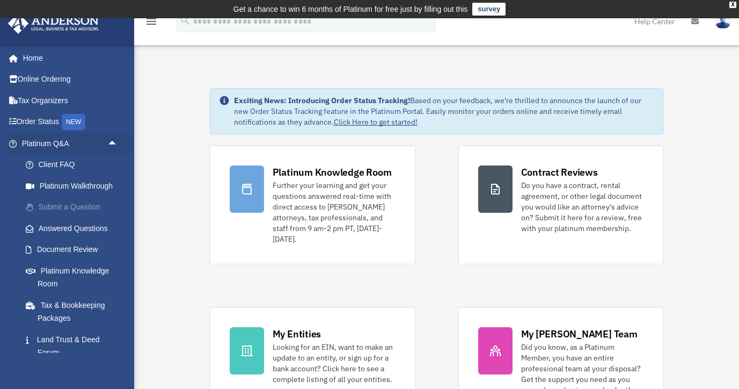
click at [73, 205] on link "Submit a Question" at bounding box center [74, 206] width 119 height 21
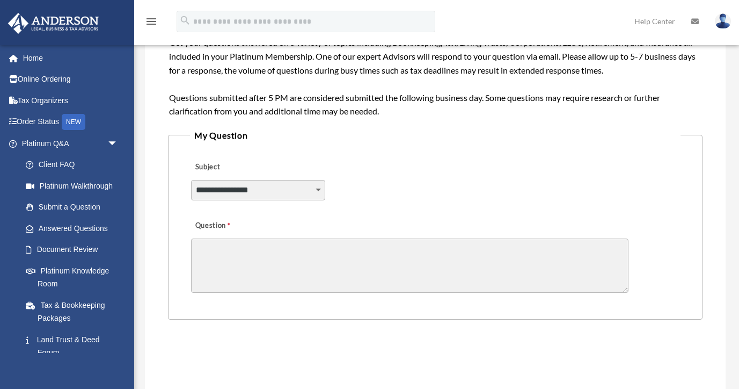
scroll to position [202, 0]
select select "******"
click at [267, 249] on textarea "Question" at bounding box center [410, 265] width 438 height 54
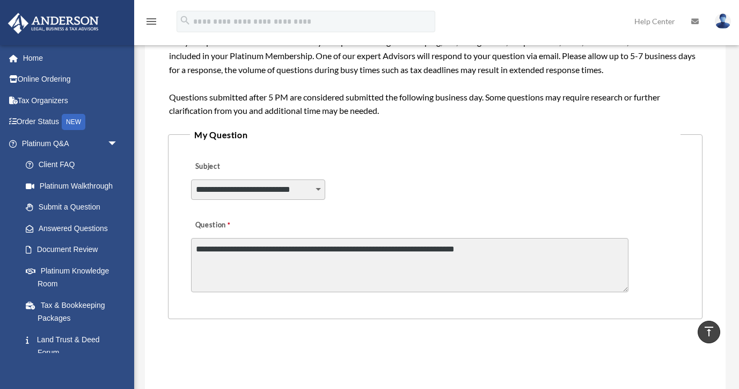
click at [201, 244] on textarea "**********" at bounding box center [410, 265] width 438 height 54
click at [345, 246] on textarea "**********" at bounding box center [410, 265] width 438 height 54
click at [588, 244] on textarea "**********" at bounding box center [410, 265] width 438 height 54
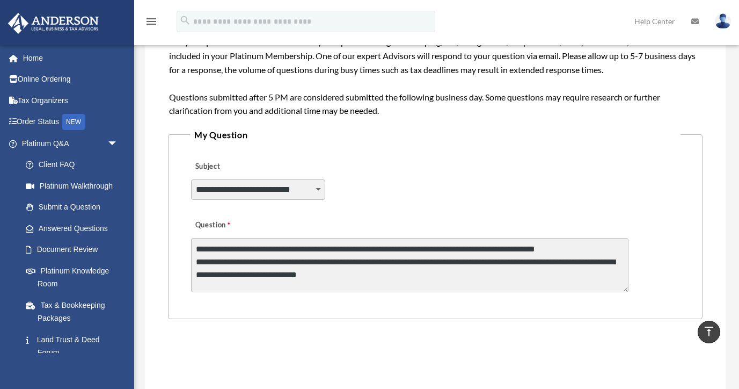
click at [242, 260] on textarea "**********" at bounding box center [410, 265] width 438 height 54
click at [395, 274] on textarea "**********" at bounding box center [410, 265] width 438 height 54
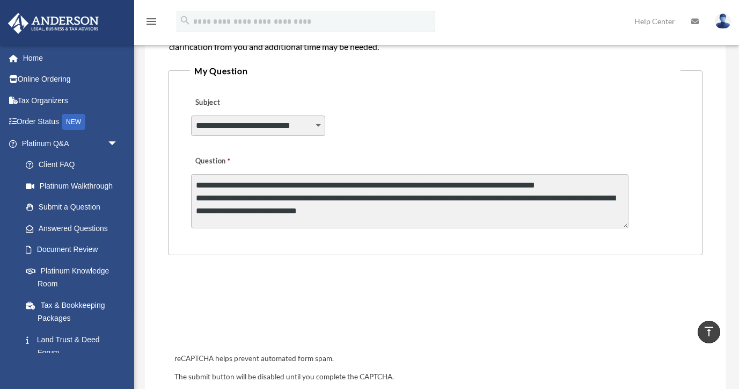
scroll to position [269, 0]
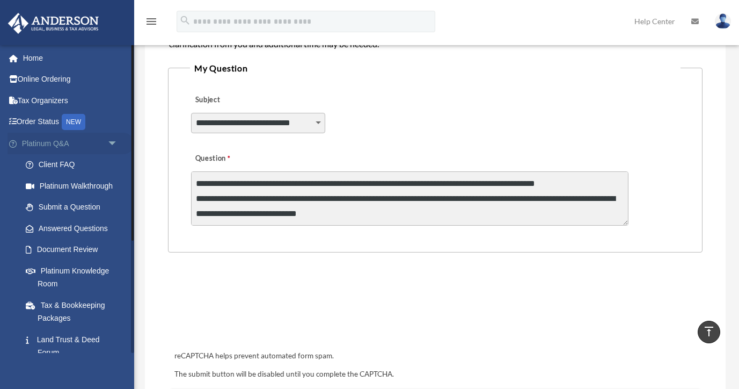
click at [110, 142] on span "arrow_drop_down" at bounding box center [117, 144] width 21 height 22
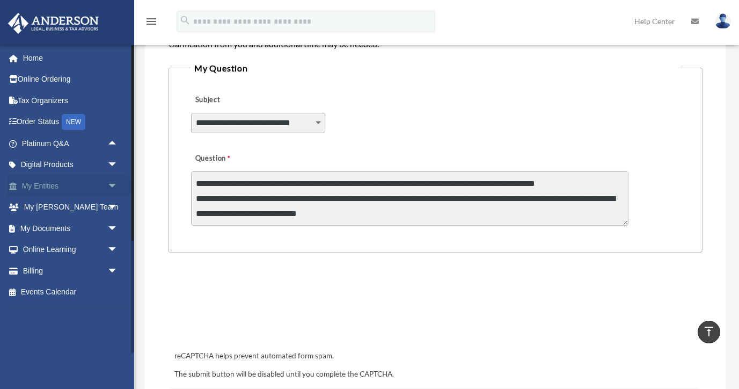
click at [111, 180] on span "arrow_drop_down" at bounding box center [117, 186] width 21 height 22
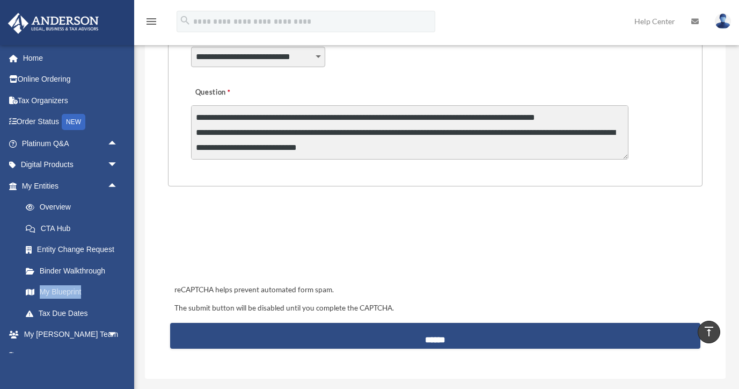
scroll to position [338, 0]
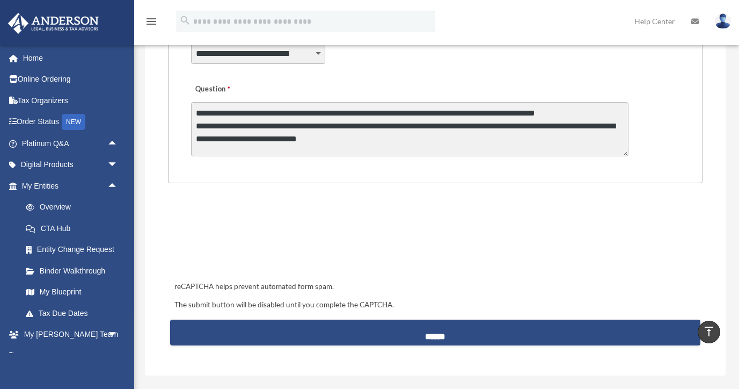
click at [416, 141] on textarea "**********" at bounding box center [410, 129] width 438 height 54
click at [439, 140] on textarea "**********" at bounding box center [410, 129] width 438 height 54
click at [506, 132] on textarea "**********" at bounding box center [410, 129] width 438 height 54
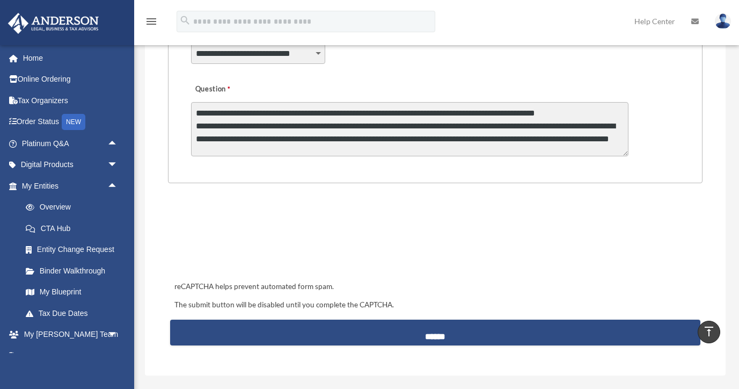
click at [426, 150] on textarea "**********" at bounding box center [410, 129] width 438 height 54
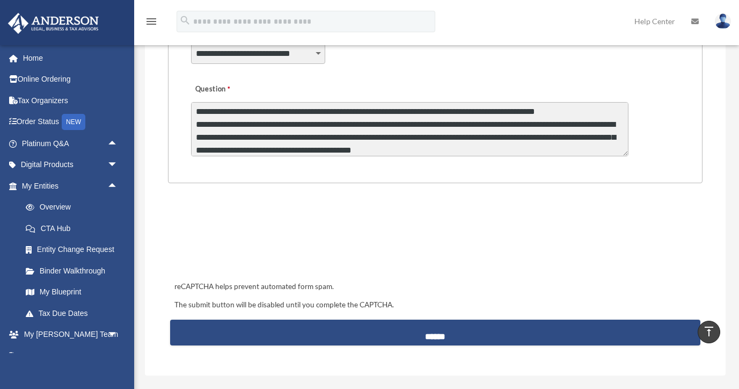
click at [371, 147] on textarea "**********" at bounding box center [410, 129] width 438 height 54
click at [495, 147] on textarea "**********" at bounding box center [410, 129] width 438 height 54
click at [584, 143] on textarea "**********" at bounding box center [410, 129] width 438 height 54
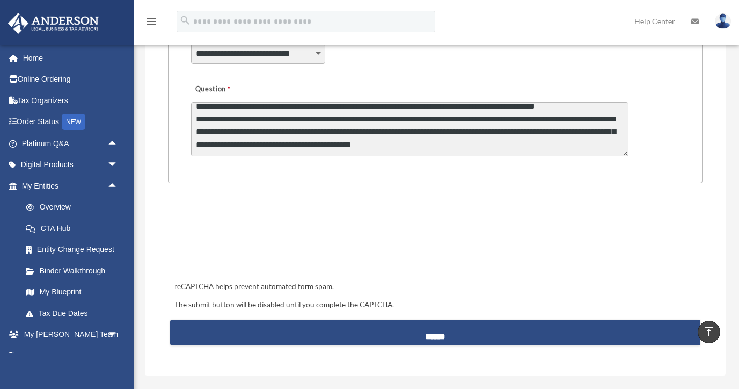
scroll to position [7, 0]
type textarea "**********"
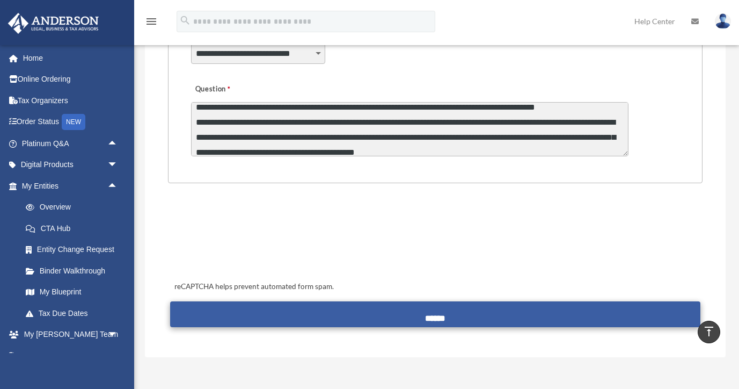
click at [433, 315] on input "******" at bounding box center [435, 314] width 530 height 26
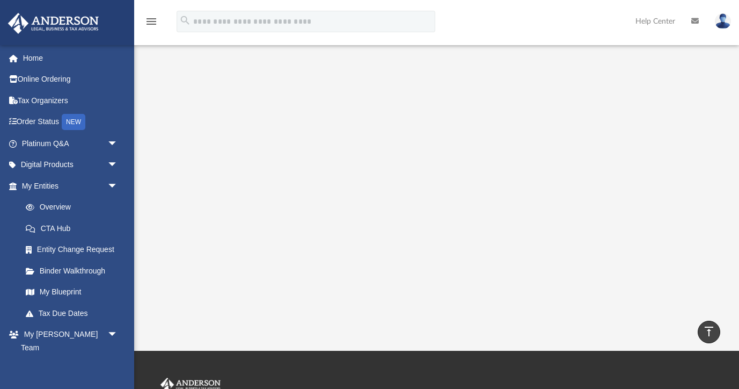
scroll to position [186, 0]
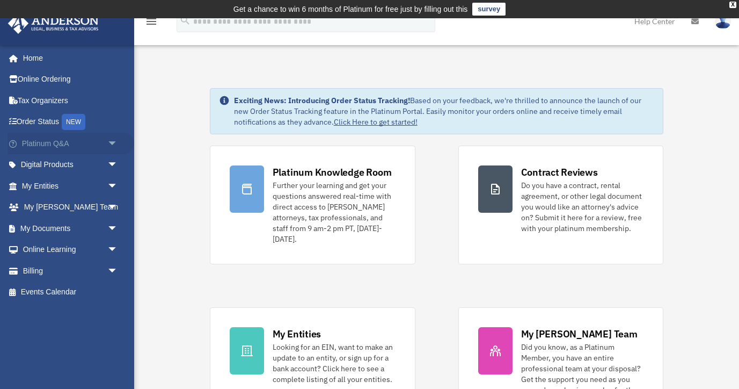
click at [114, 141] on span "arrow_drop_down" at bounding box center [117, 144] width 21 height 22
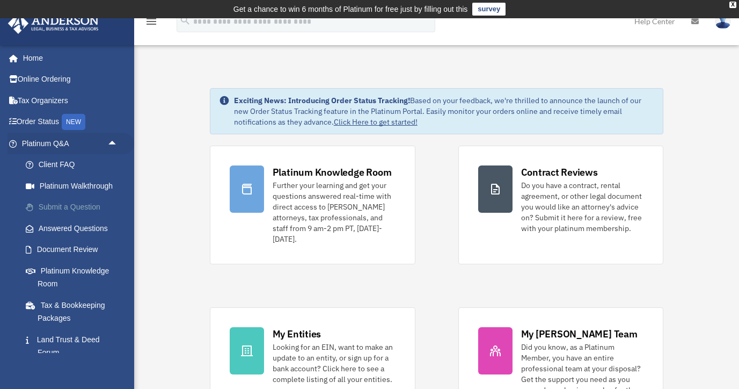
click at [66, 206] on link "Submit a Question" at bounding box center [74, 206] width 119 height 21
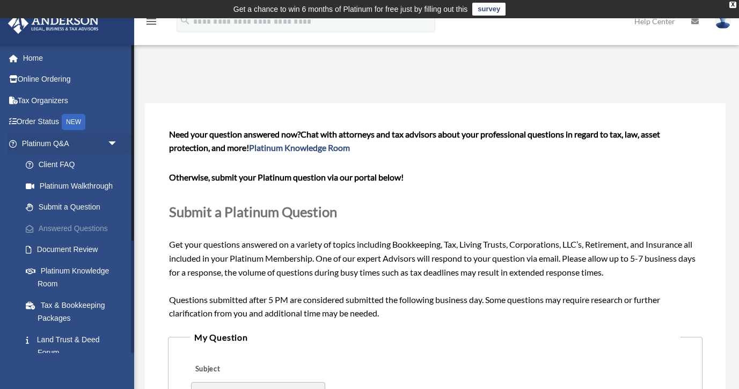
click at [90, 227] on link "Answered Questions" at bounding box center [74, 227] width 119 height 21
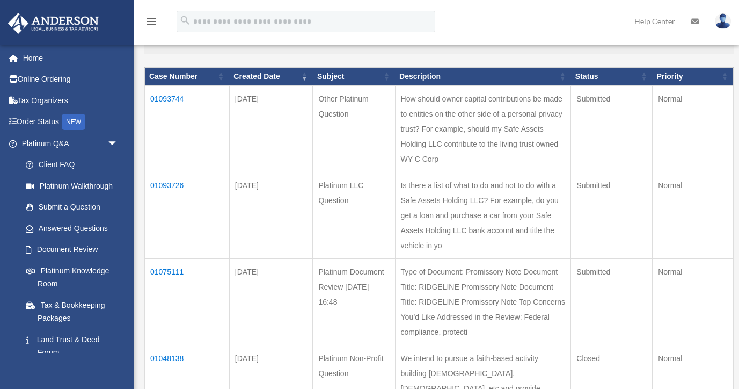
scroll to position [127, 0]
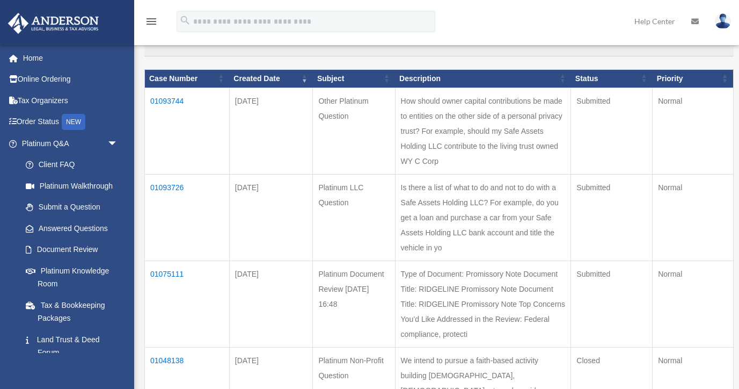
click at [548, 194] on td "Is there a list of what to do and not to do with a Safe Assets Holding LLC? For…" at bounding box center [483, 217] width 176 height 86
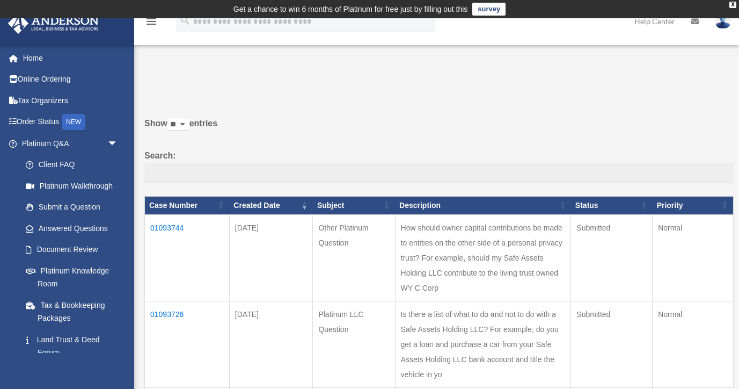
scroll to position [0, 0]
